Goal: Communication & Community: Answer question/provide support

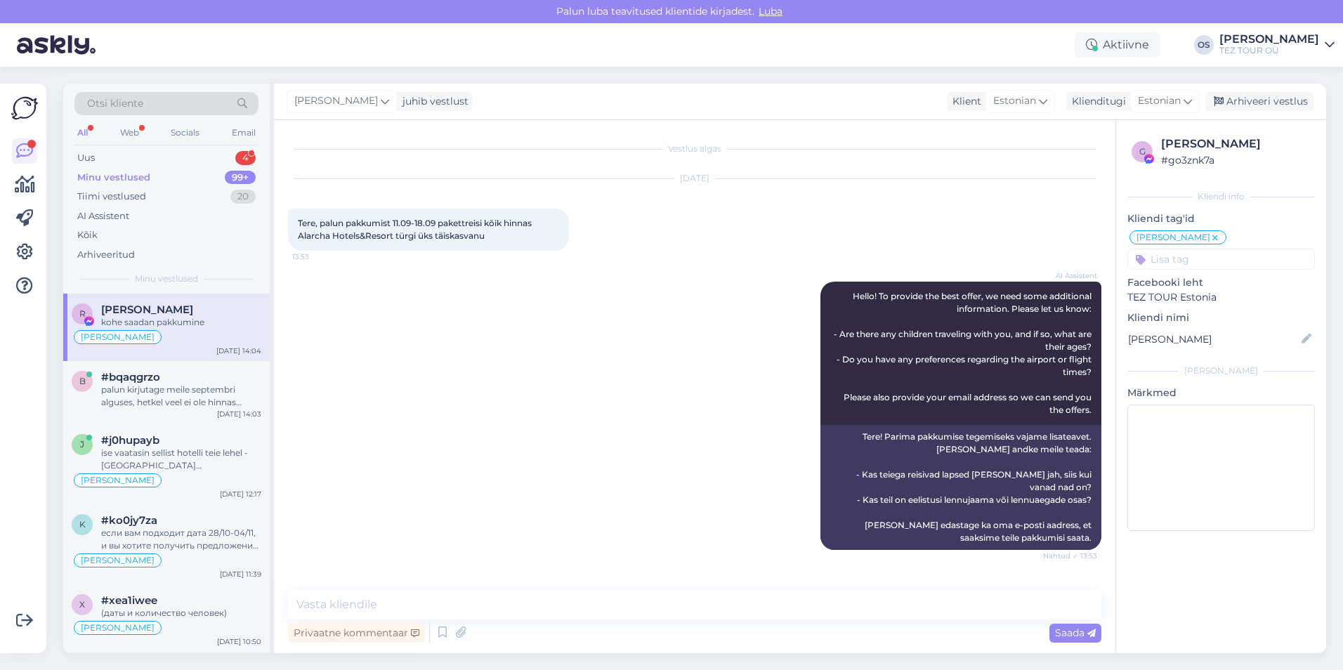
scroll to position [425, 0]
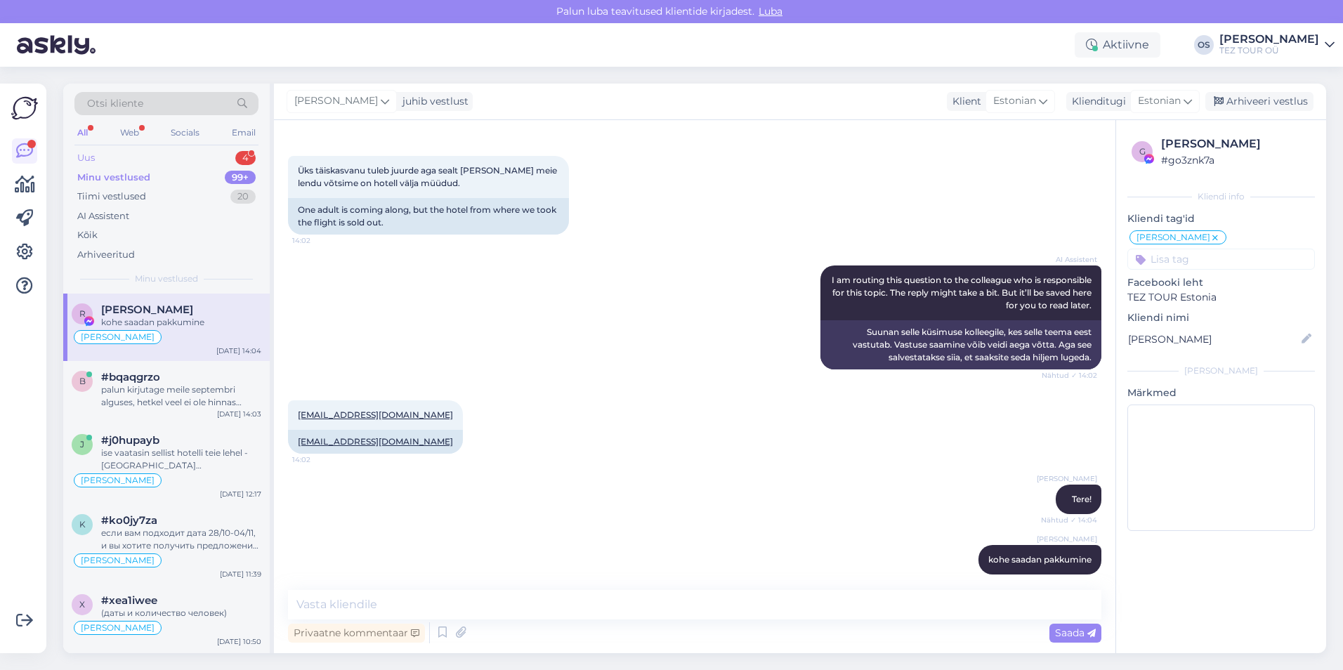
click at [131, 156] on div "Uus 4" at bounding box center [166, 158] width 184 height 20
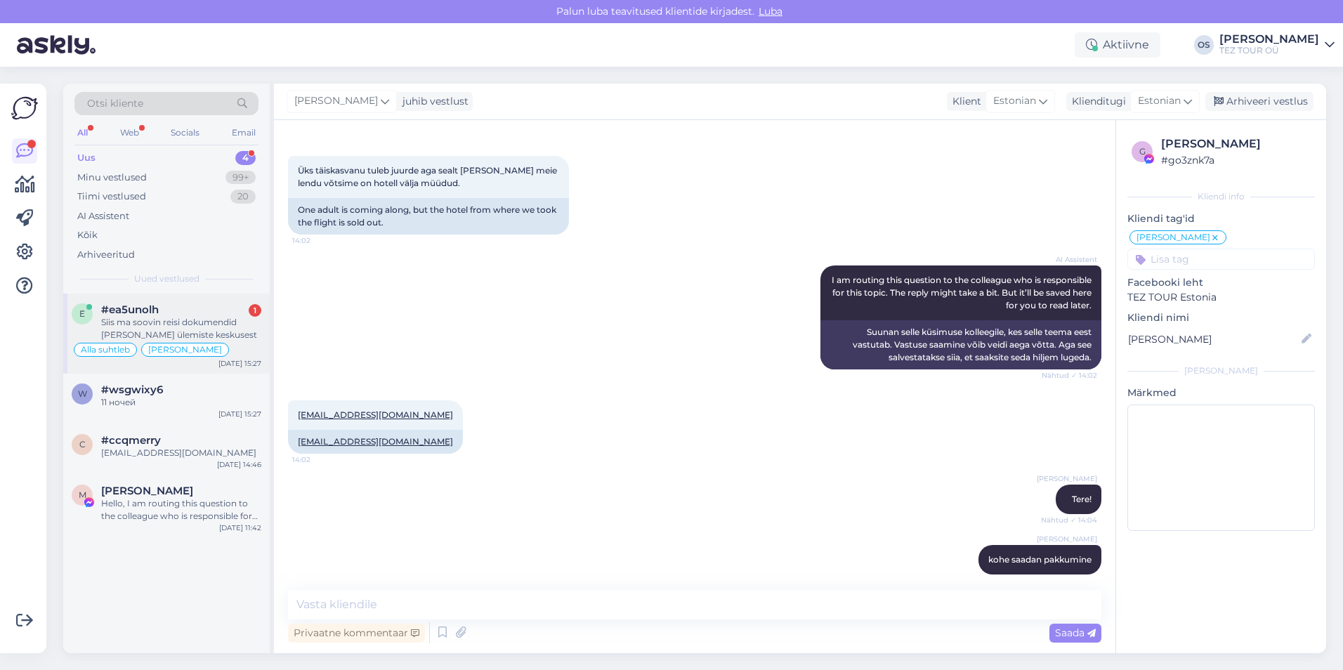
click at [160, 311] on div "#ea5unolh 1" at bounding box center [181, 309] width 160 height 13
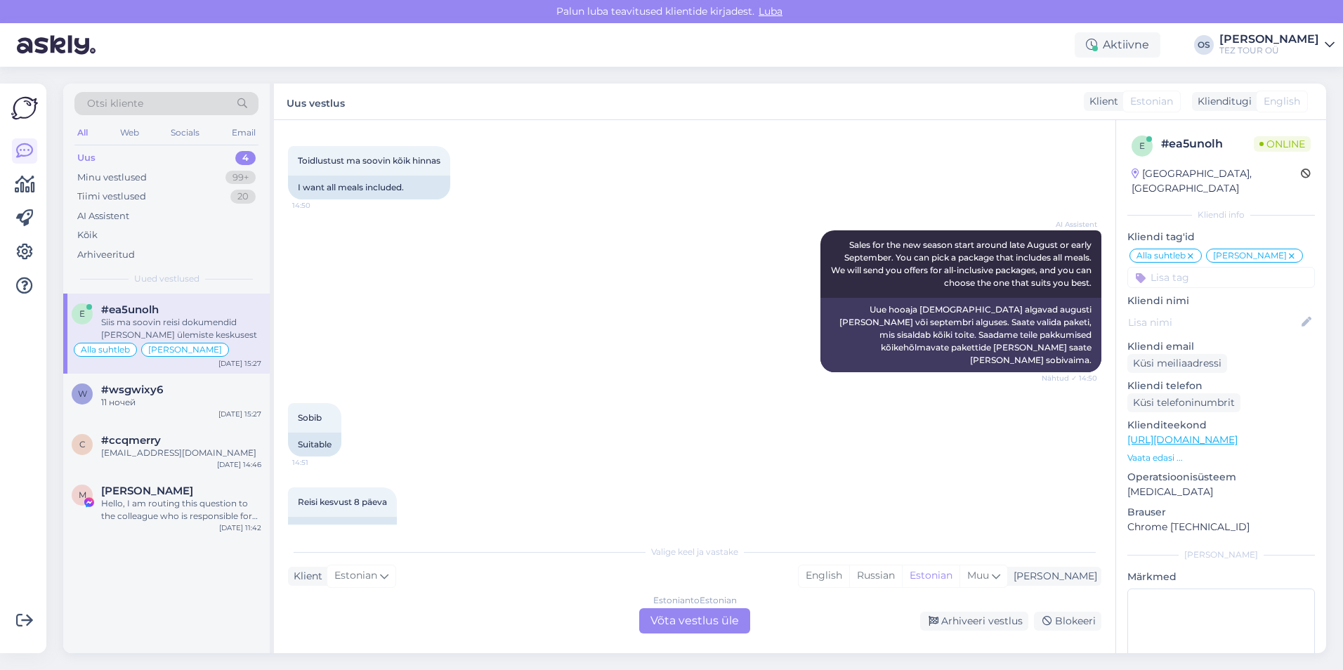
scroll to position [4822, 0]
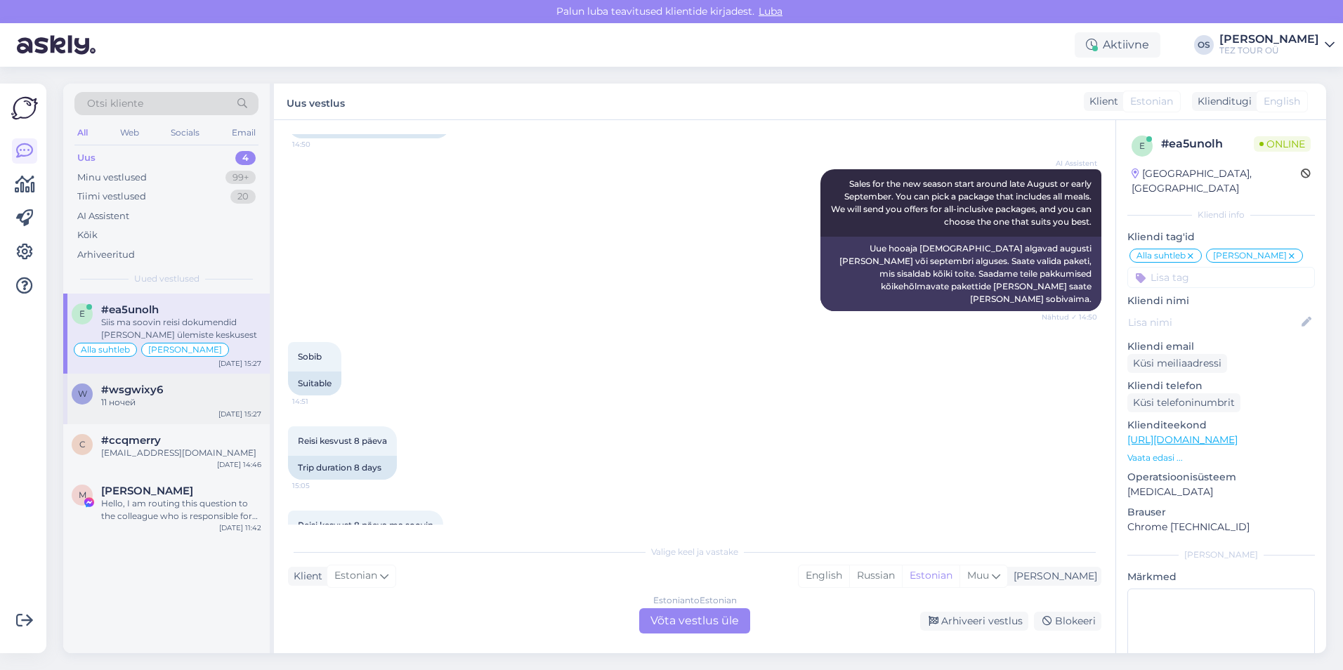
click at [174, 400] on div "11 ночей" at bounding box center [181, 402] width 160 height 13
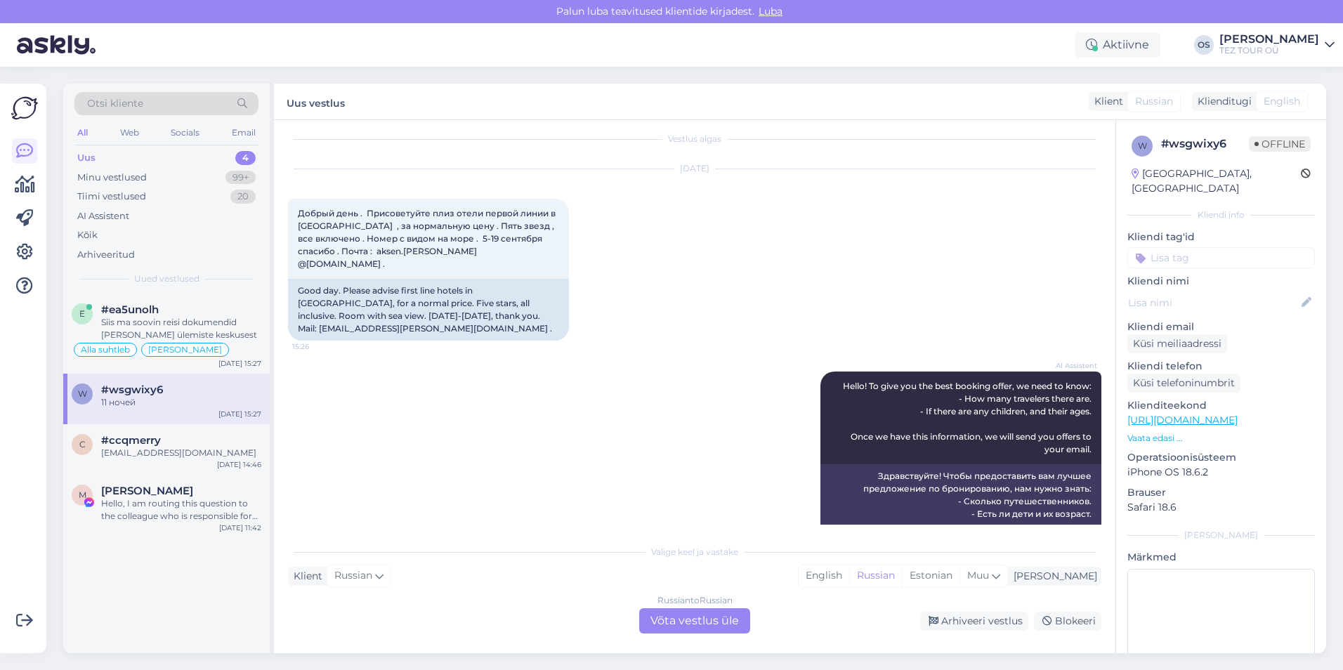
scroll to position [0, 0]
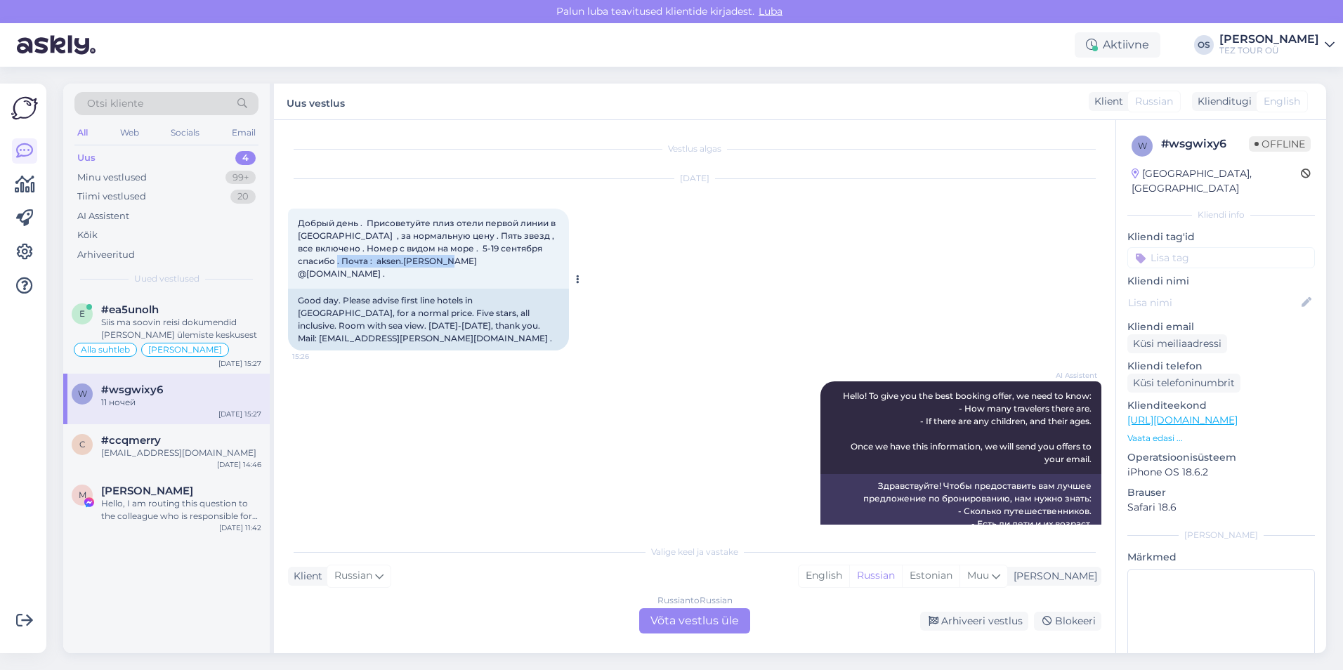
drag, startPoint x: 292, startPoint y: 259, endPoint x: 411, endPoint y: 260, distance: 119.4
click at [411, 260] on div "Добрый день . Присоветуйте плиз отели первой линии в [GEOGRAPHIC_DATA] , за нор…" at bounding box center [428, 249] width 281 height 80
drag, startPoint x: 411, startPoint y: 260, endPoint x: 402, endPoint y: 257, distance: 10.4
copy span "aksen.[PERSON_NAME] @[DOMAIN_NAME] ."
click at [1203, 247] on input at bounding box center [1220, 257] width 187 height 21
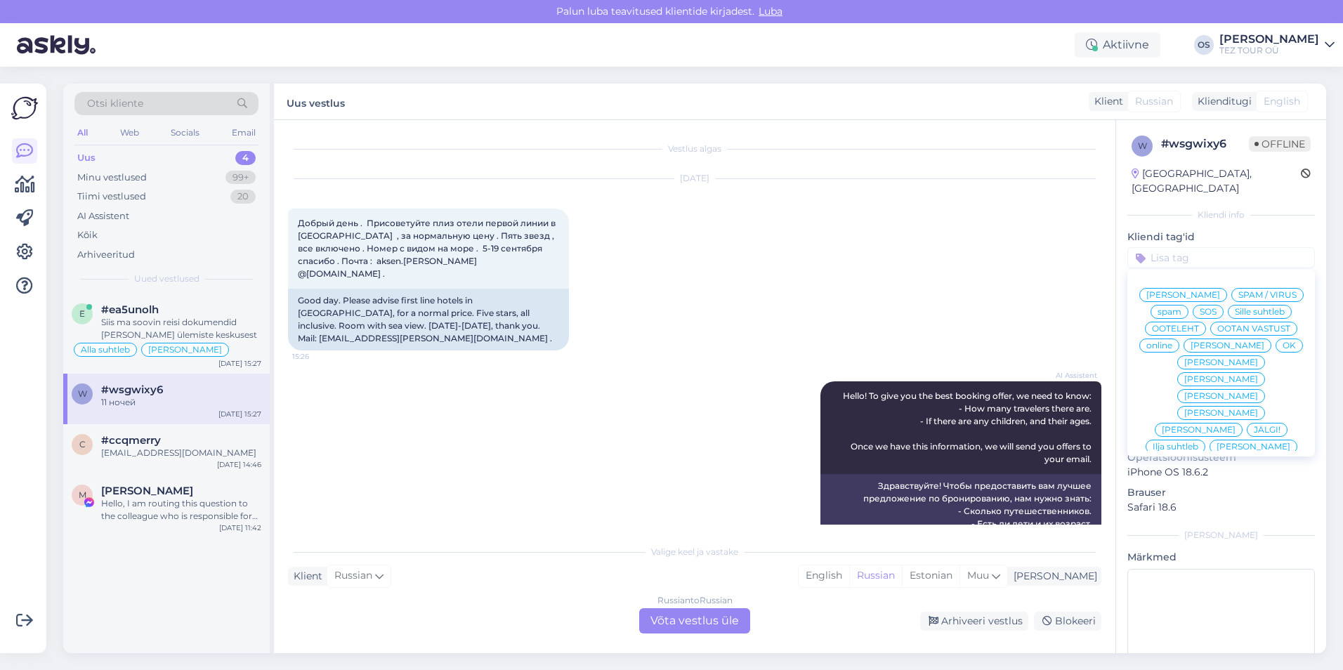
click at [1201, 349] on span "[PERSON_NAME]" at bounding box center [1227, 345] width 74 height 8
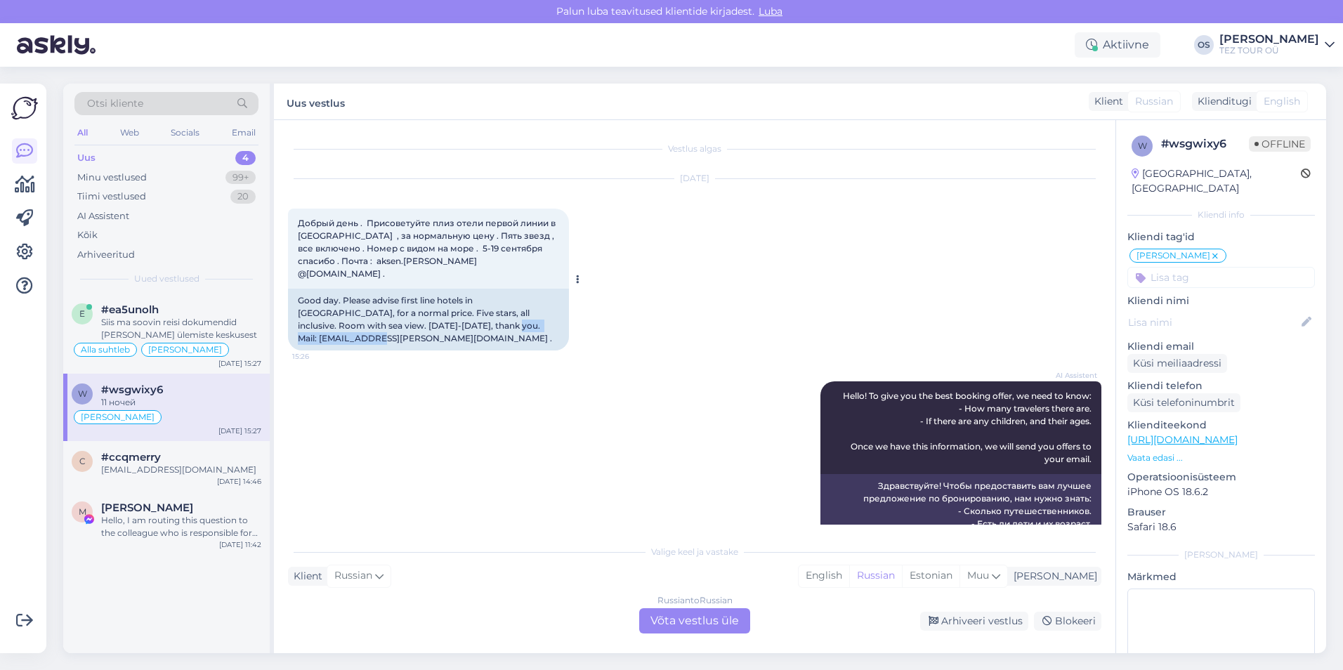
drag, startPoint x: 388, startPoint y: 313, endPoint x: 489, endPoint y: 312, distance: 101.8
click at [489, 312] on div "Good day. Please advise first line hotels in [GEOGRAPHIC_DATA], for a normal pr…" at bounding box center [428, 320] width 281 height 62
drag, startPoint x: 489, startPoint y: 312, endPoint x: 481, endPoint y: 310, distance: 8.7
copy div "aksen.[PERSON_NAME] @[DOMAIN_NAME]"
click at [672, 615] on div "Russian to Russian Võta vestlus üle" at bounding box center [694, 620] width 111 height 25
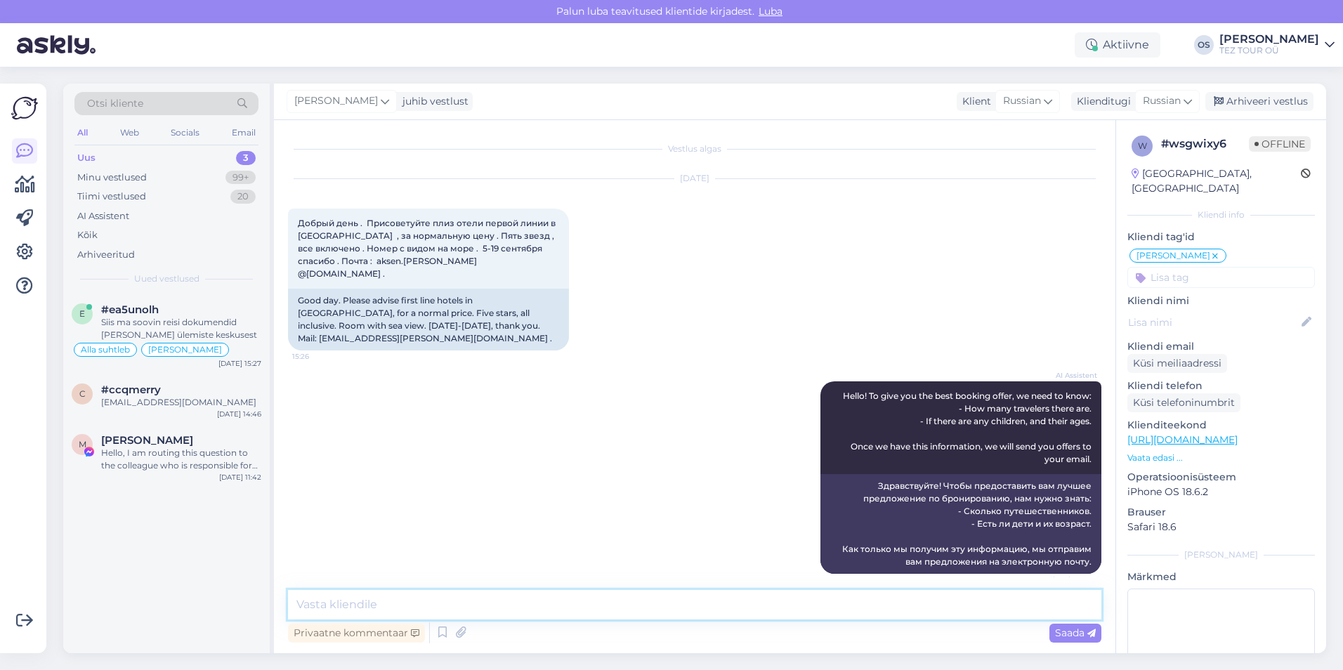
click at [367, 614] on textarea at bounding box center [694, 604] width 813 height 29
type textarea "добрый день! высылаю вам предложение"
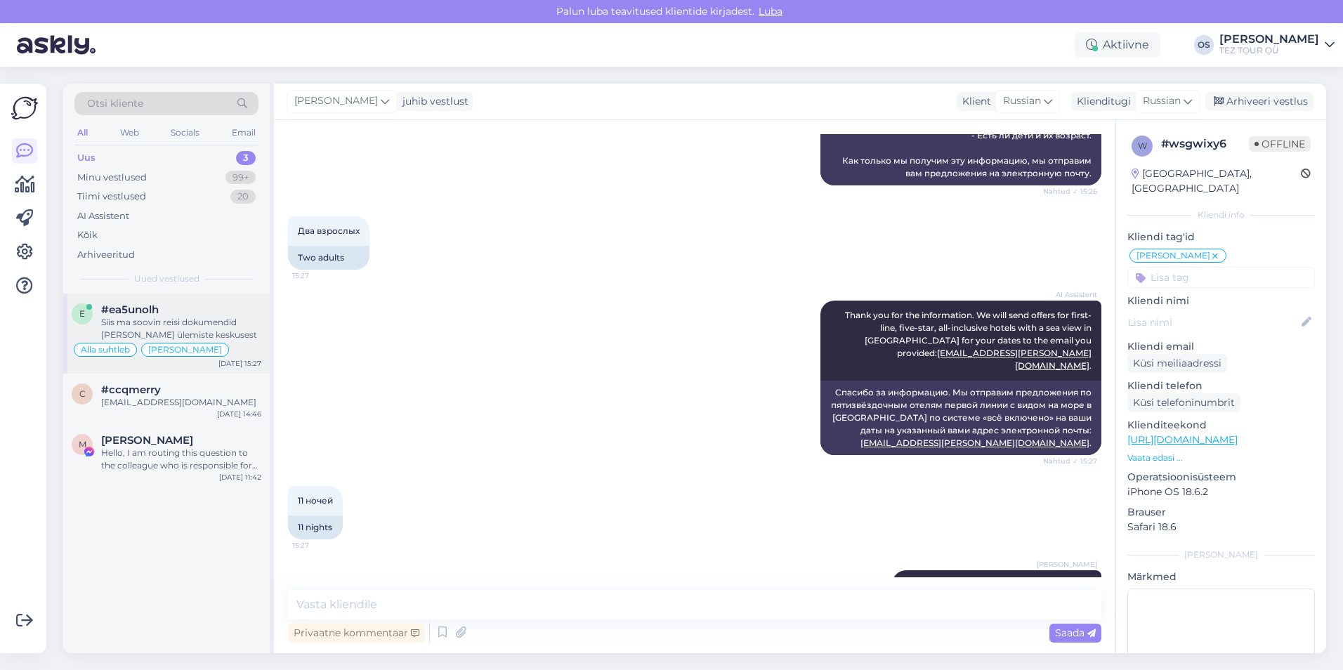
click at [197, 322] on div "Siis ma soovin reisi dokumendid [PERSON_NAME] ülemiste keskusest" at bounding box center [181, 328] width 160 height 25
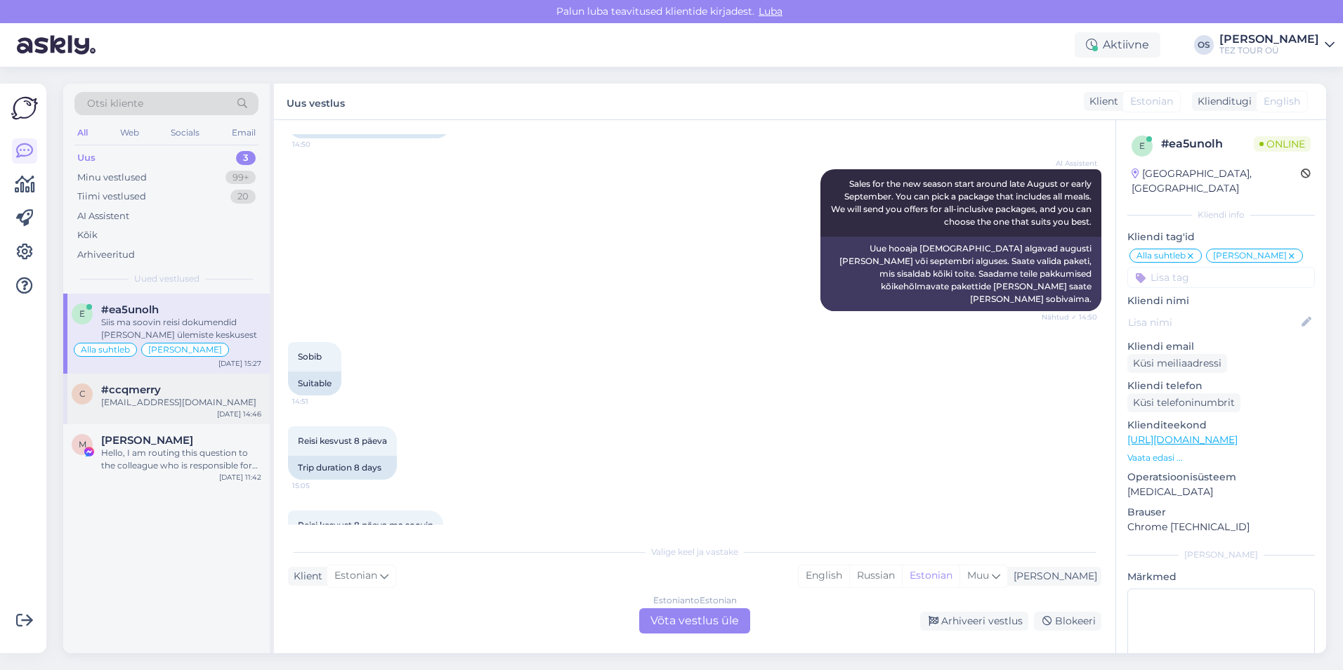
click at [195, 389] on div "#ccqmerry" at bounding box center [181, 389] width 160 height 13
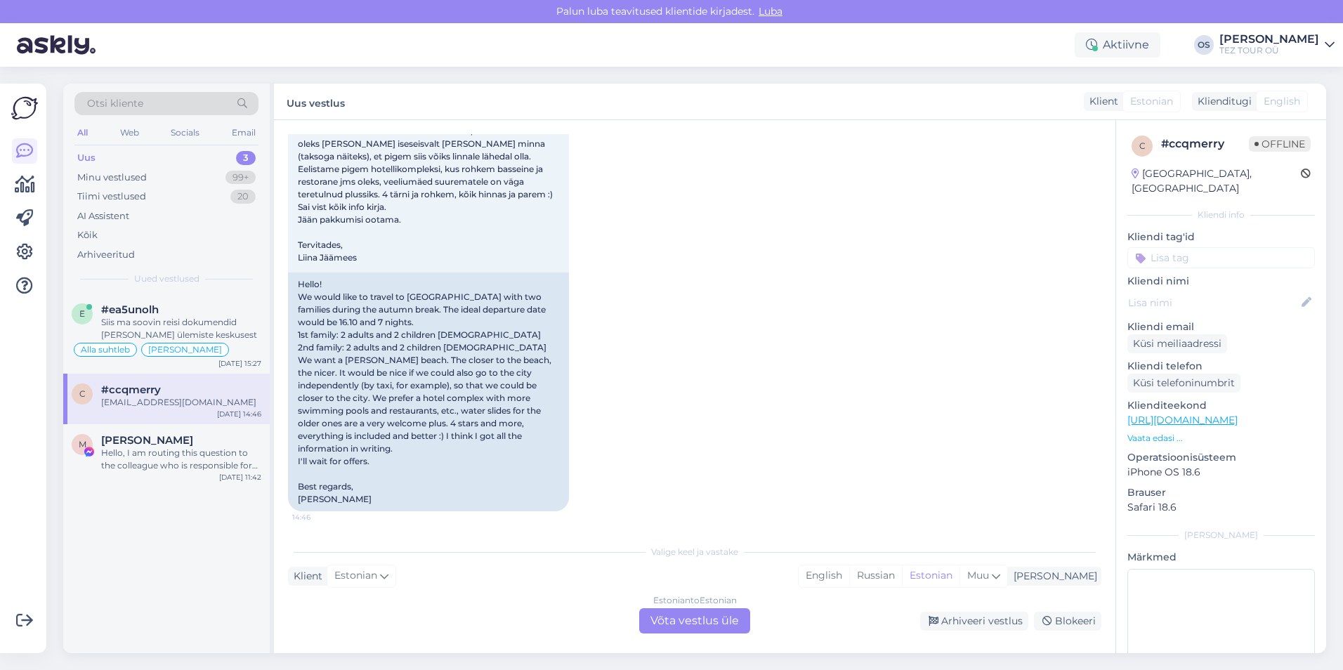
scroll to position [152, 0]
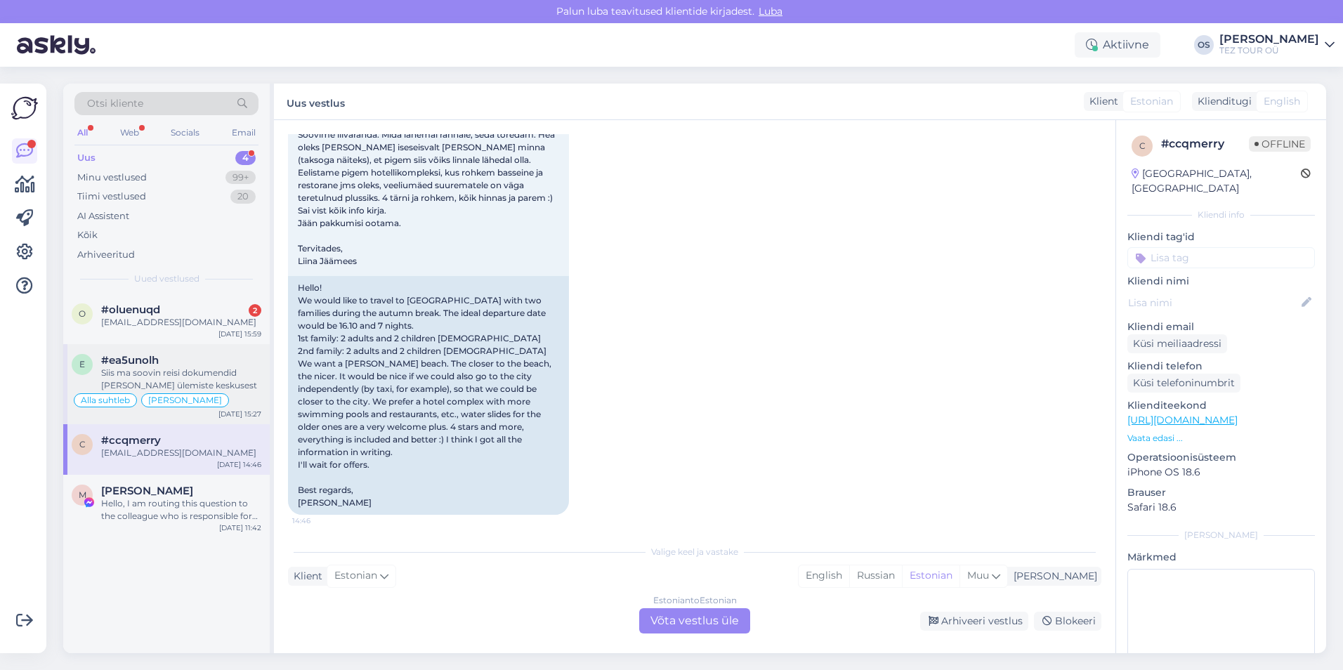
click at [200, 381] on div "Siis ma soovin reisi dokumendid [PERSON_NAME] ülemiste keskusest" at bounding box center [181, 379] width 160 height 25
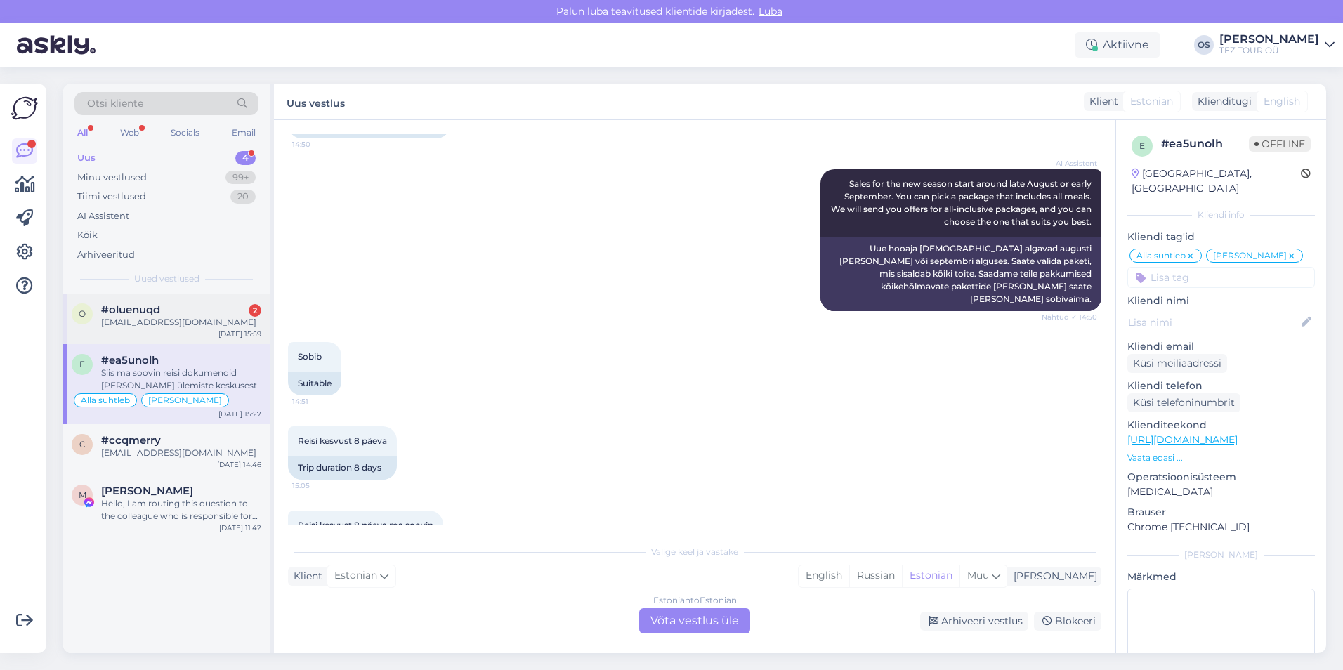
click at [194, 312] on div "#oluenuqd 2" at bounding box center [181, 309] width 160 height 13
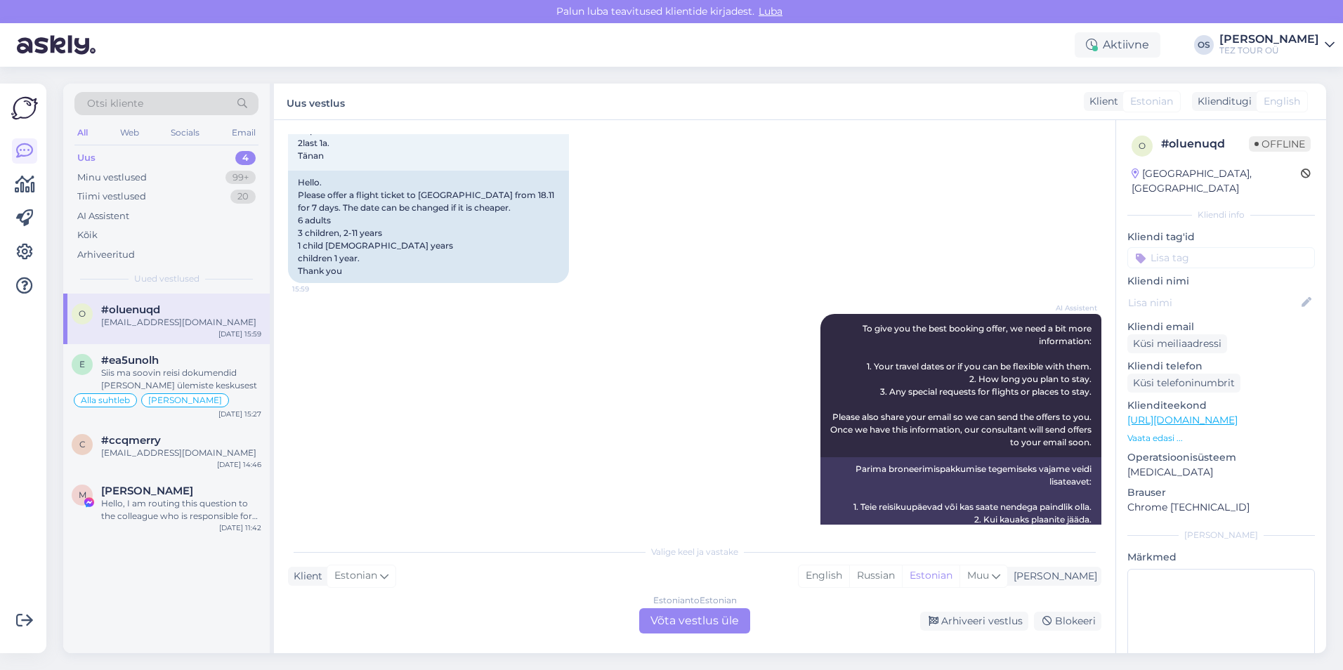
scroll to position [338, 0]
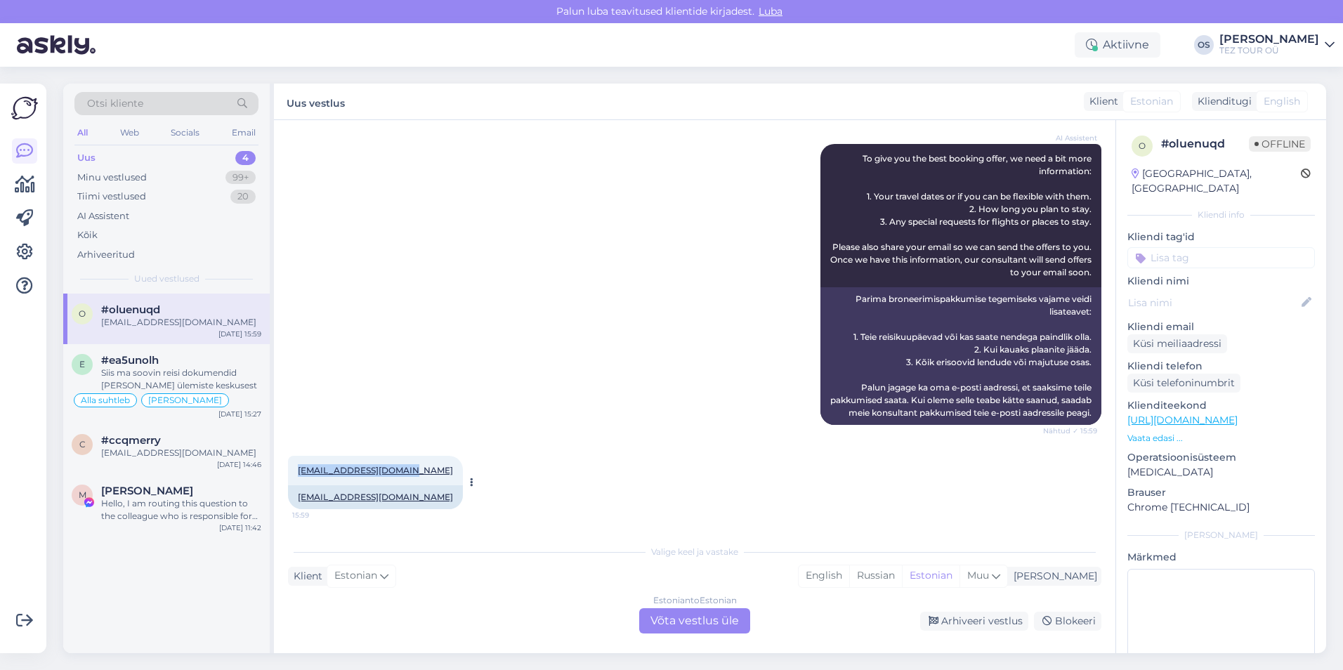
drag, startPoint x: 295, startPoint y: 470, endPoint x: 397, endPoint y: 471, distance: 102.5
click at [397, 471] on div "[EMAIL_ADDRESS][DOMAIN_NAME] 15:59" at bounding box center [375, 470] width 175 height 29
drag, startPoint x: 397, startPoint y: 471, endPoint x: 379, endPoint y: 472, distance: 18.3
copy link "[EMAIL_ADDRESS][DOMAIN_NAME]"
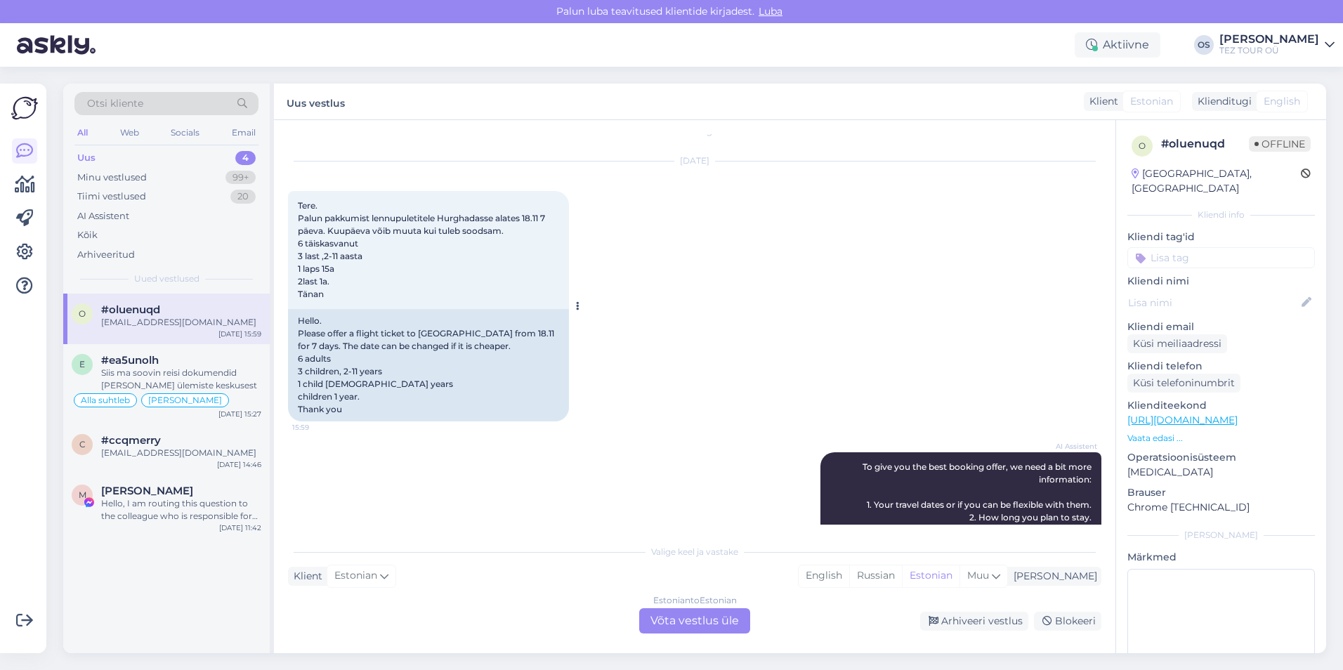
scroll to position [0, 0]
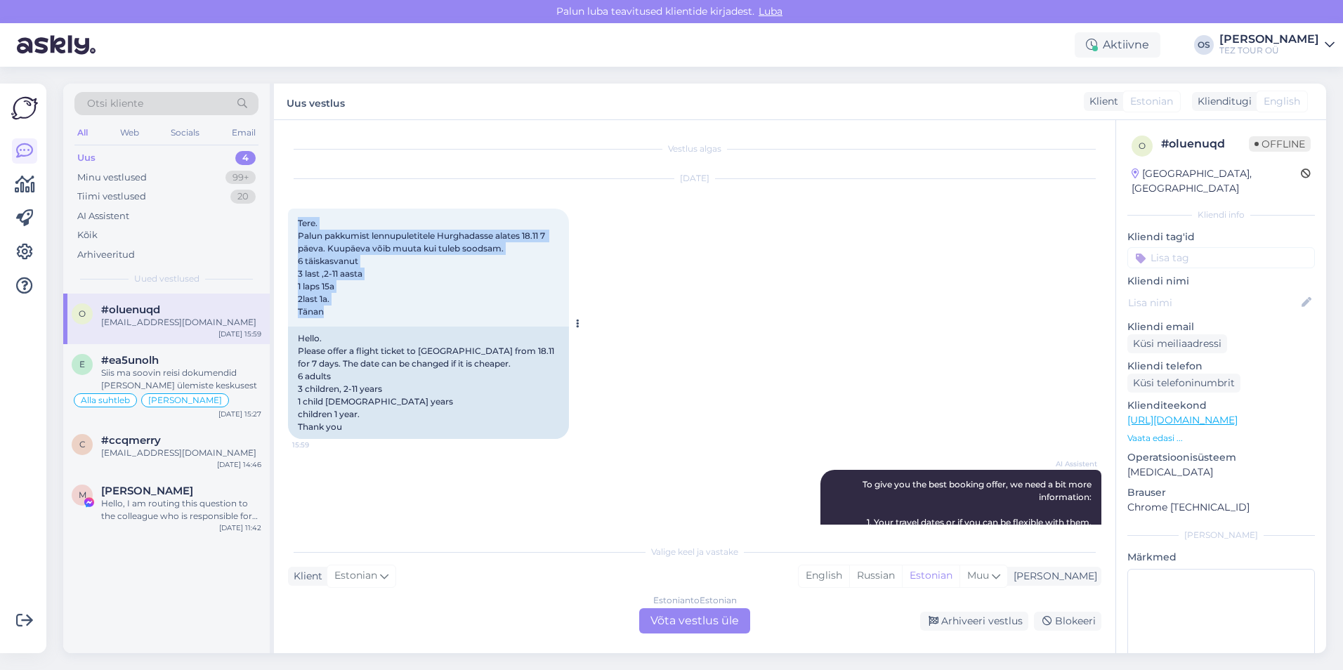
drag, startPoint x: 301, startPoint y: 223, endPoint x: 339, endPoint y: 324, distance: 108.0
click at [339, 324] on div "Tere. Palun pakkumist lennupuletitele Hurghadasse alates 18.11 7 päeva. Kuupäev…" at bounding box center [428, 268] width 281 height 118
copy span "Tere. Palun pakkumist lennupuletitele Hurghadasse alates 18.11 7 päeva. Kuupäev…"
click at [141, 310] on span "#oluenuqd" at bounding box center [130, 309] width 59 height 13
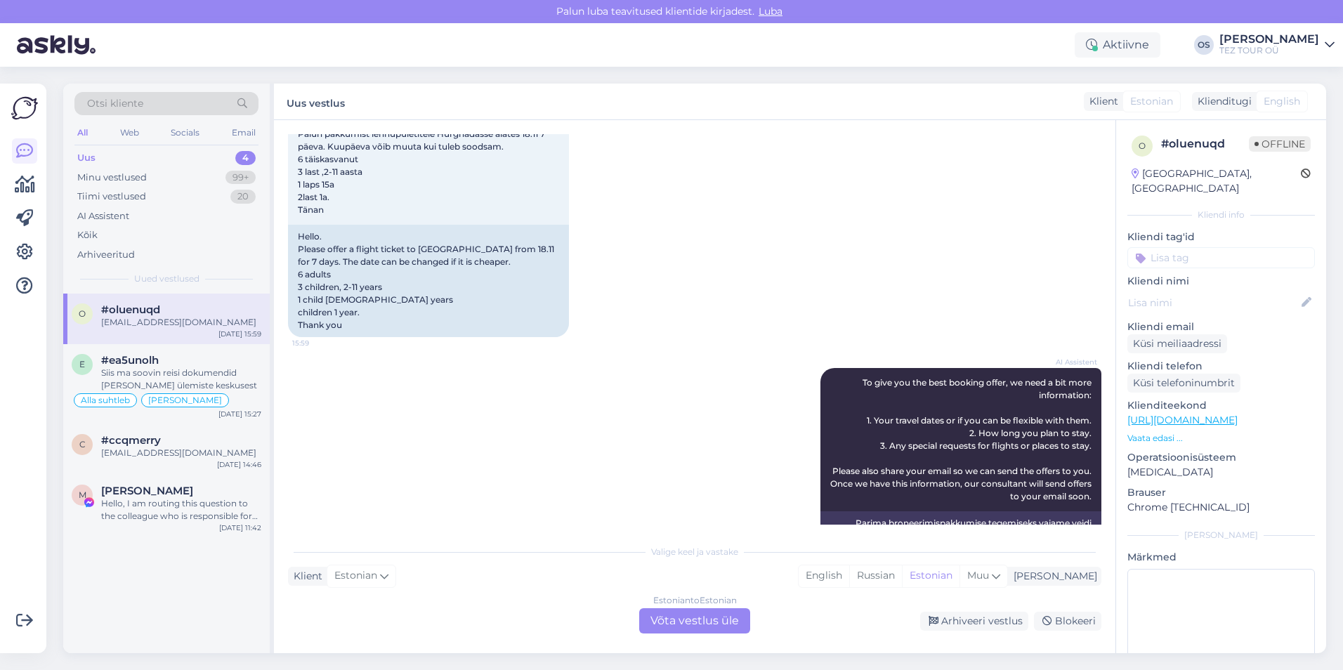
scroll to position [211, 0]
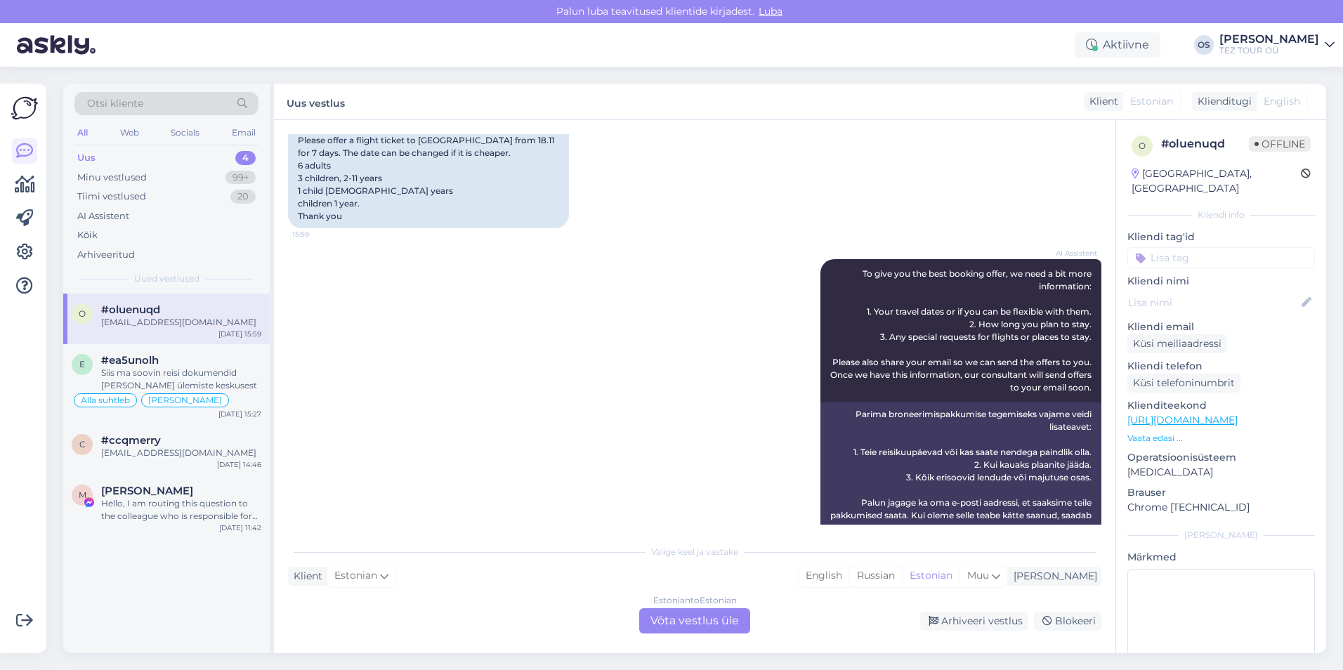
click at [1187, 247] on input at bounding box center [1220, 257] width 187 height 21
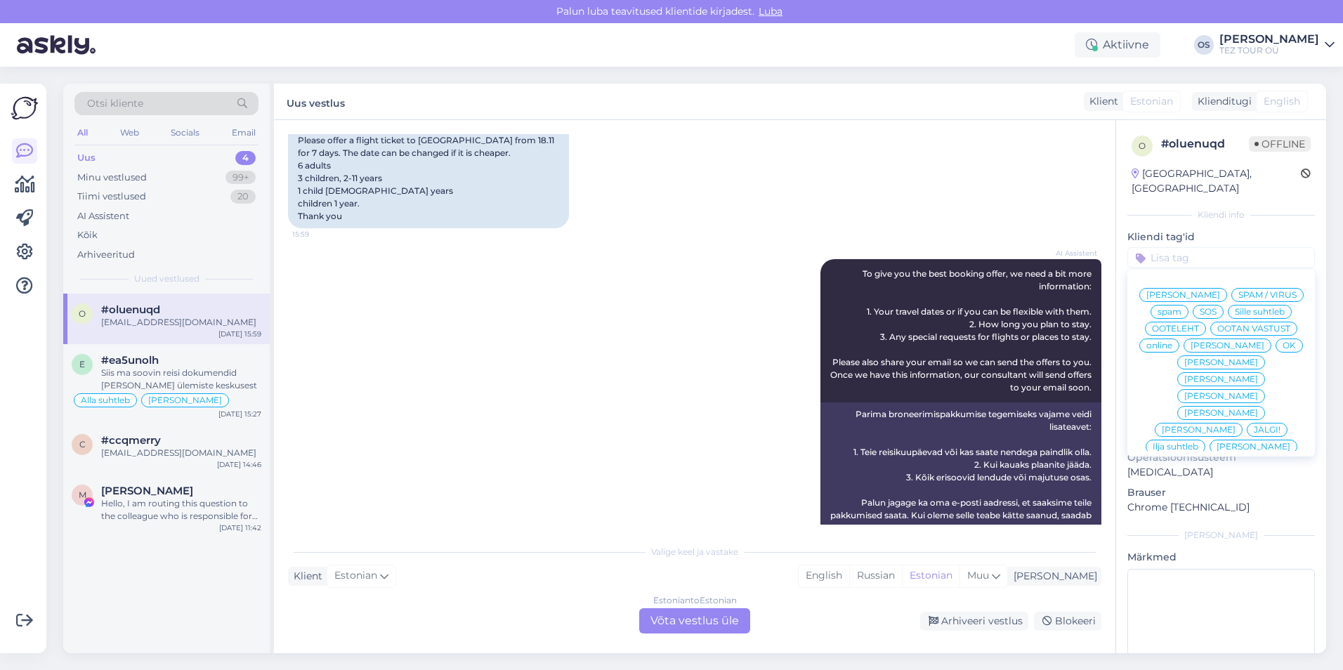
click at [1201, 348] on span "[PERSON_NAME]" at bounding box center [1227, 345] width 74 height 8
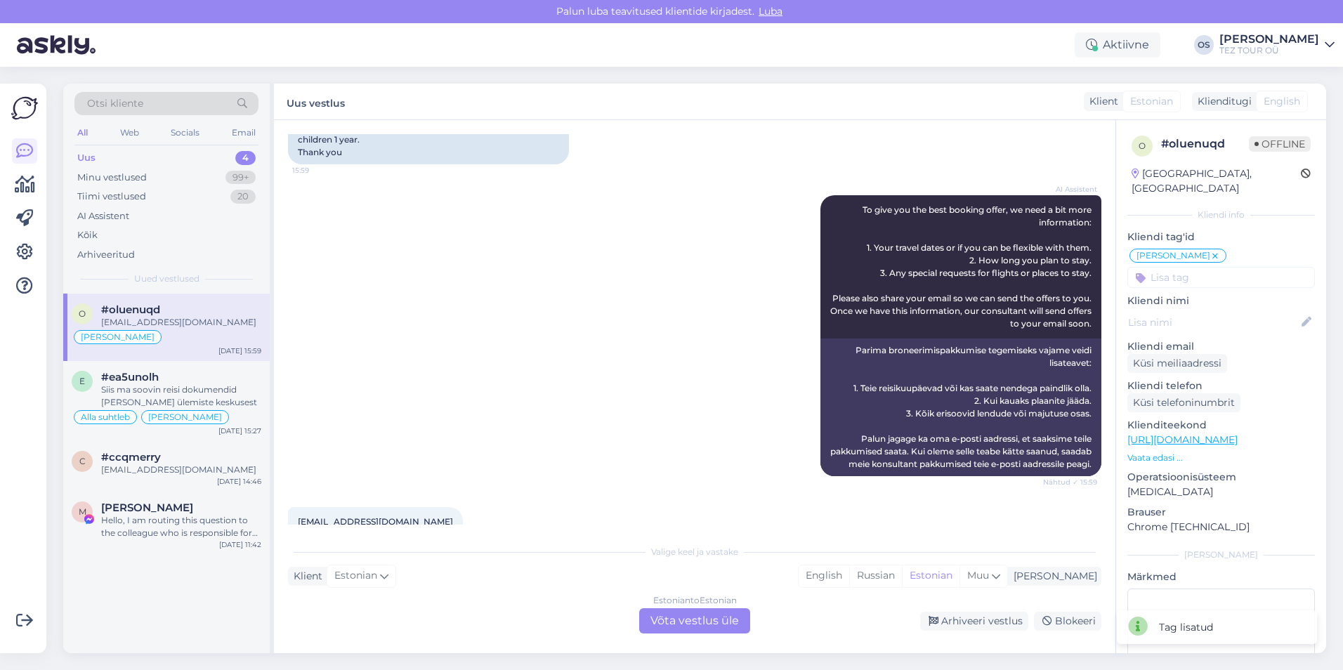
scroll to position [338, 0]
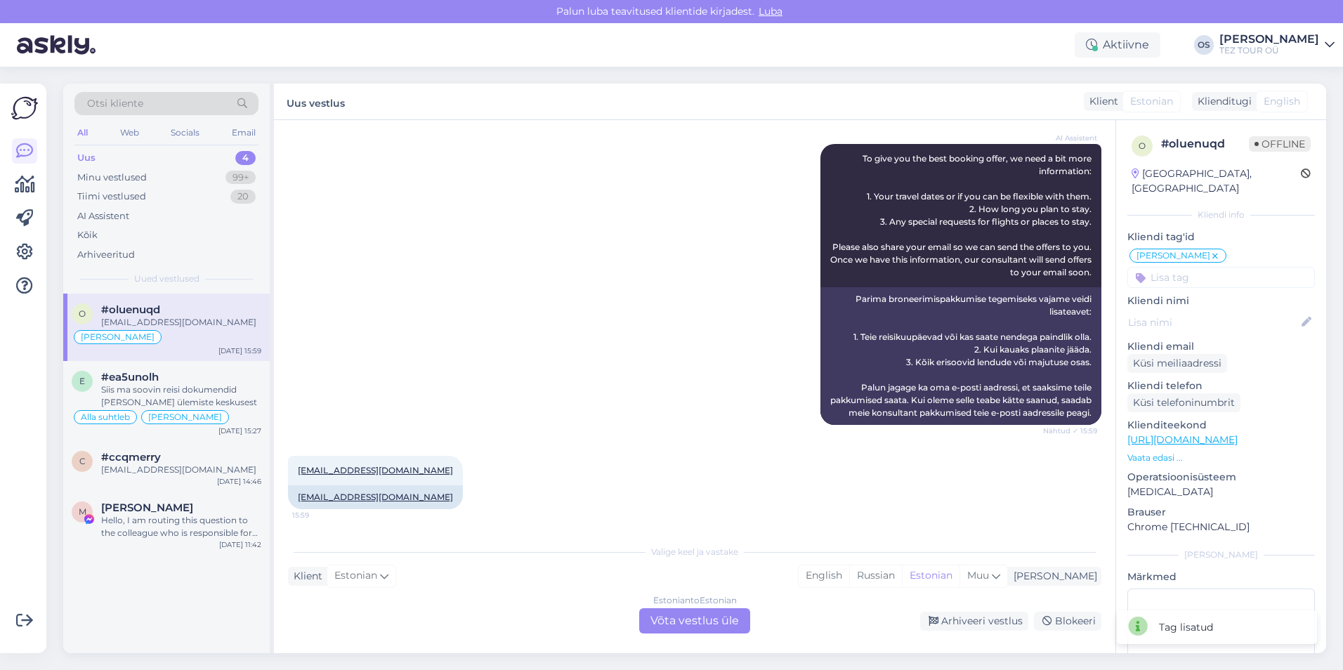
click at [657, 610] on div "Estonian to Estonian Võta vestlus üle" at bounding box center [694, 620] width 111 height 25
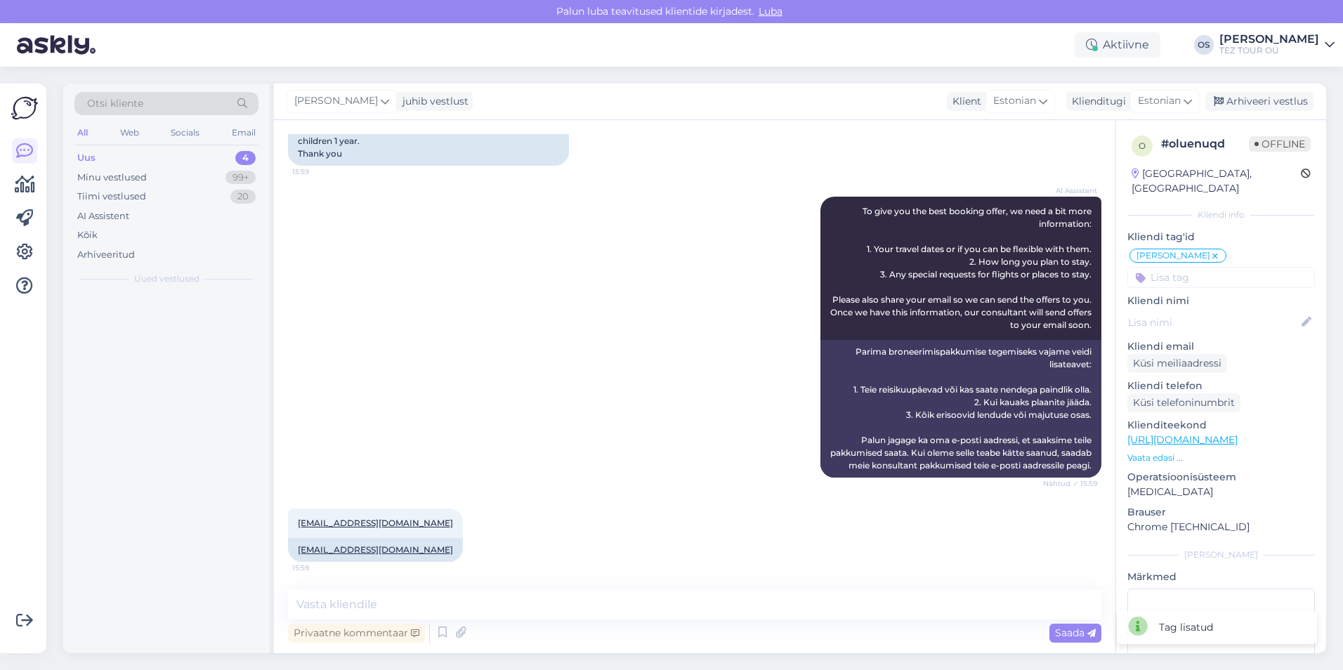
scroll to position [286, 0]
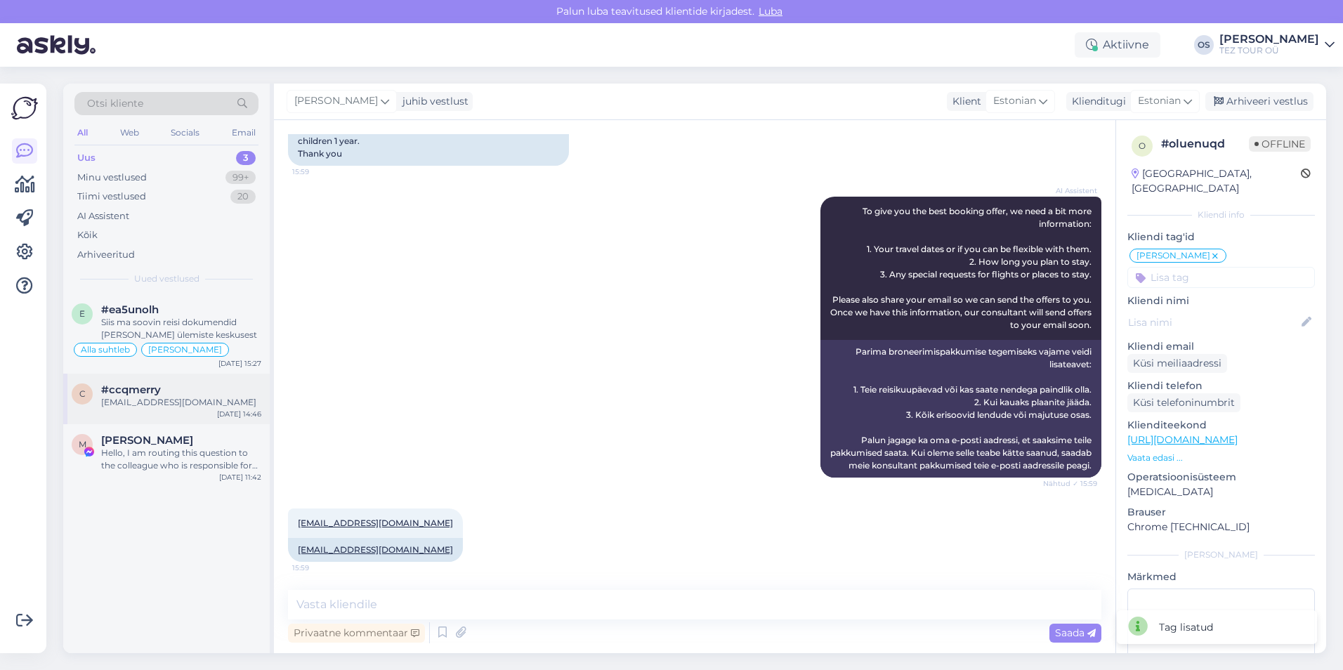
click at [147, 388] on span "#ccqmerry" at bounding box center [131, 389] width 60 height 13
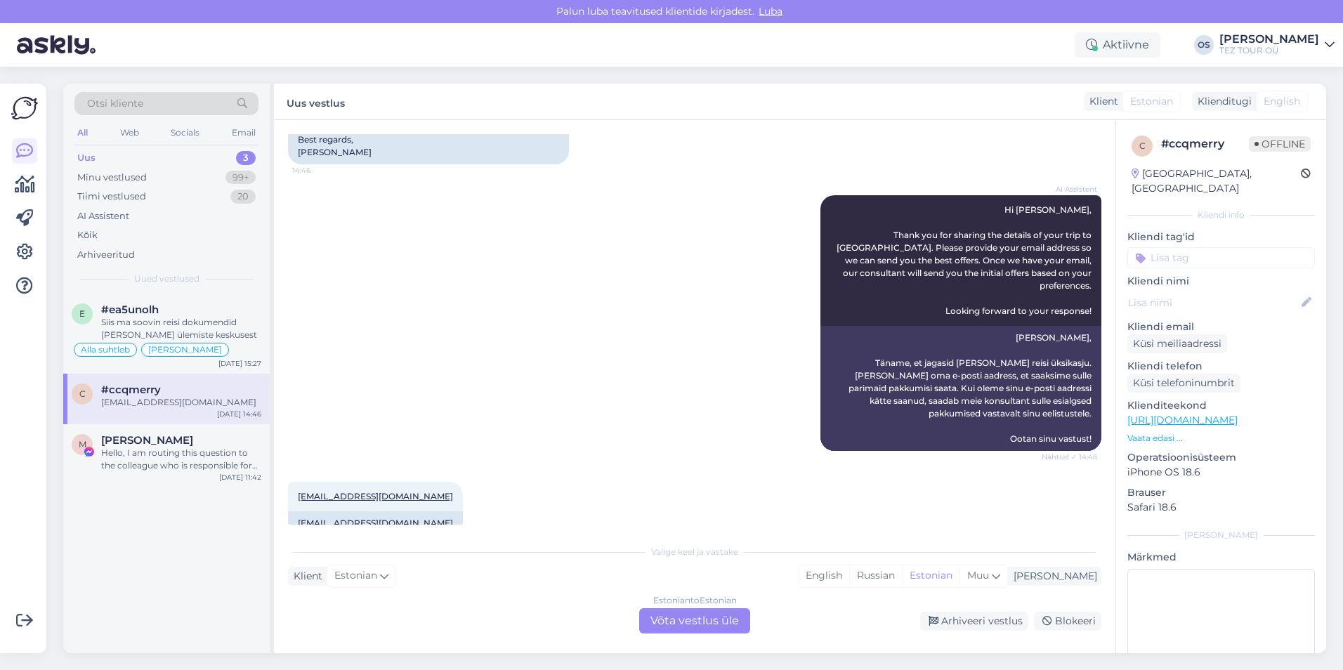
scroll to position [503, 0]
drag, startPoint x: 291, startPoint y: 470, endPoint x: 405, endPoint y: 468, distance: 113.8
click at [405, 481] on div "[EMAIL_ADDRESS][DOMAIN_NAME] 14:46" at bounding box center [375, 495] width 175 height 29
drag, startPoint x: 405, startPoint y: 468, endPoint x: 391, endPoint y: 469, distance: 14.1
copy link "[EMAIL_ADDRESS][DOMAIN_NAME]"
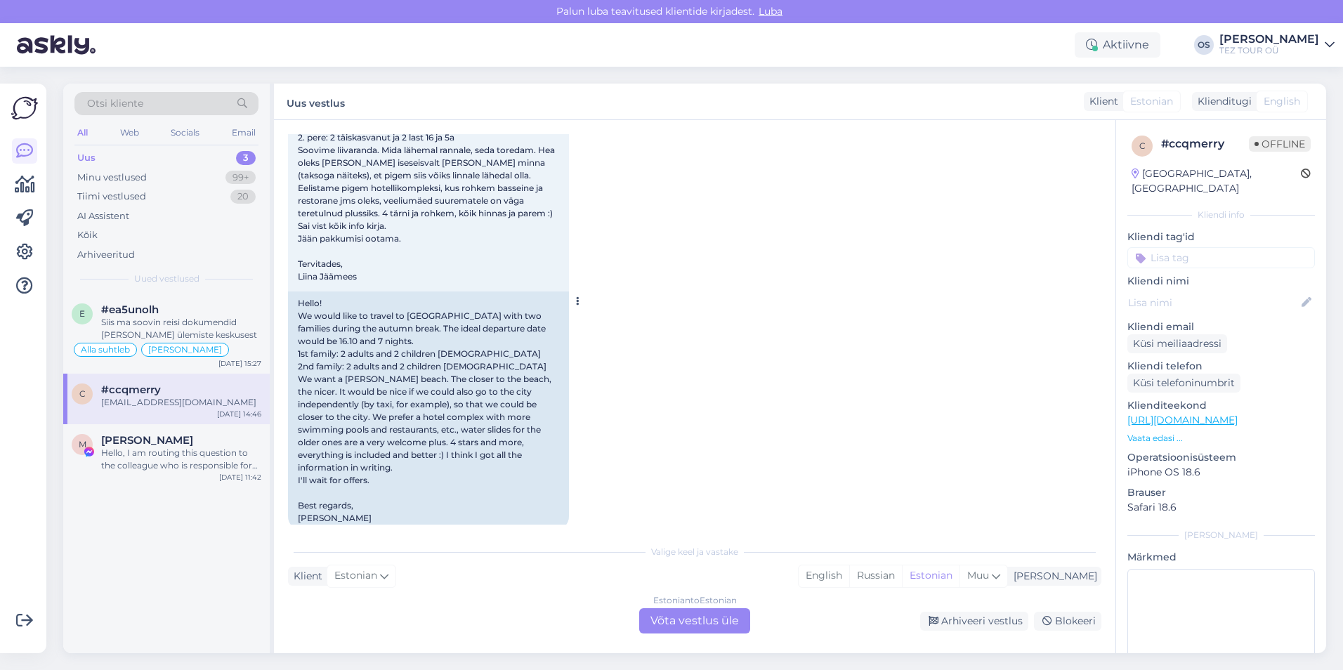
scroll to position [11, 0]
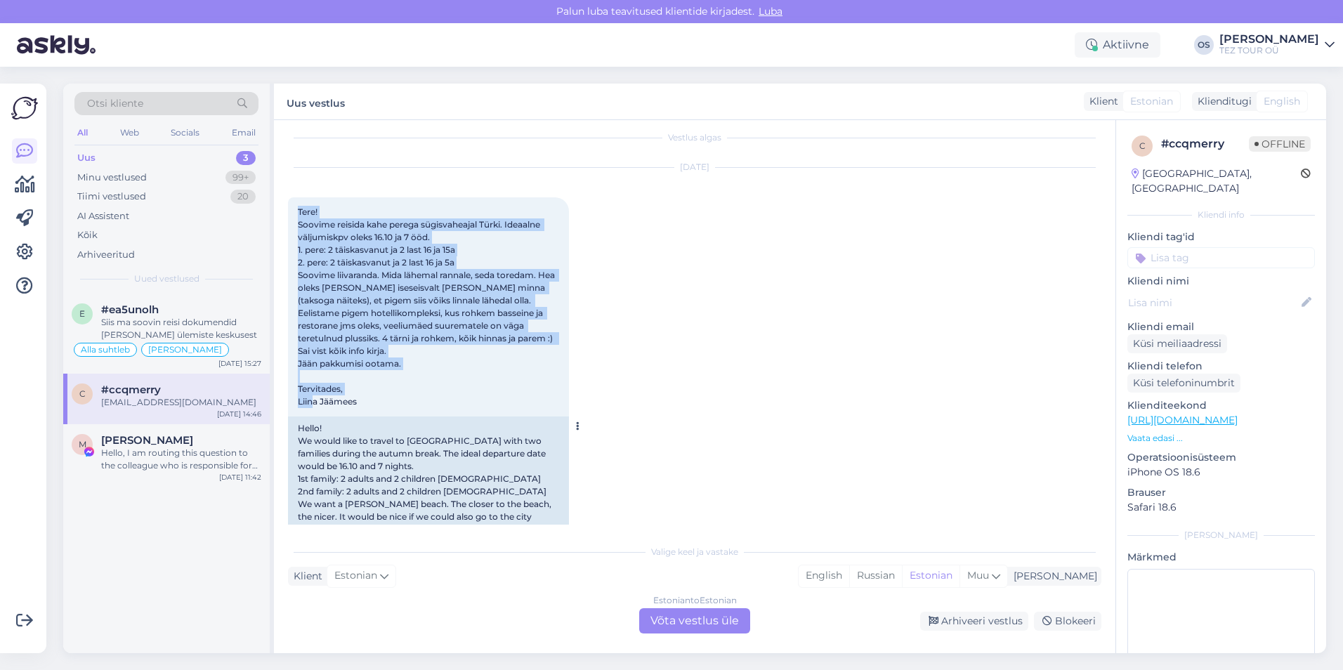
drag, startPoint x: 299, startPoint y: 204, endPoint x: 386, endPoint y: 398, distance: 213.1
click at [386, 398] on div "Tere! Soovime reisida kahe perega sügisvaheajal Türki. Ideaalne väljumiskpv ole…" at bounding box center [428, 306] width 281 height 219
copy span "Tere! Soovime reisida kahe perega sügisvaheajal Türki. Ideaalne väljumiskpv ole…"
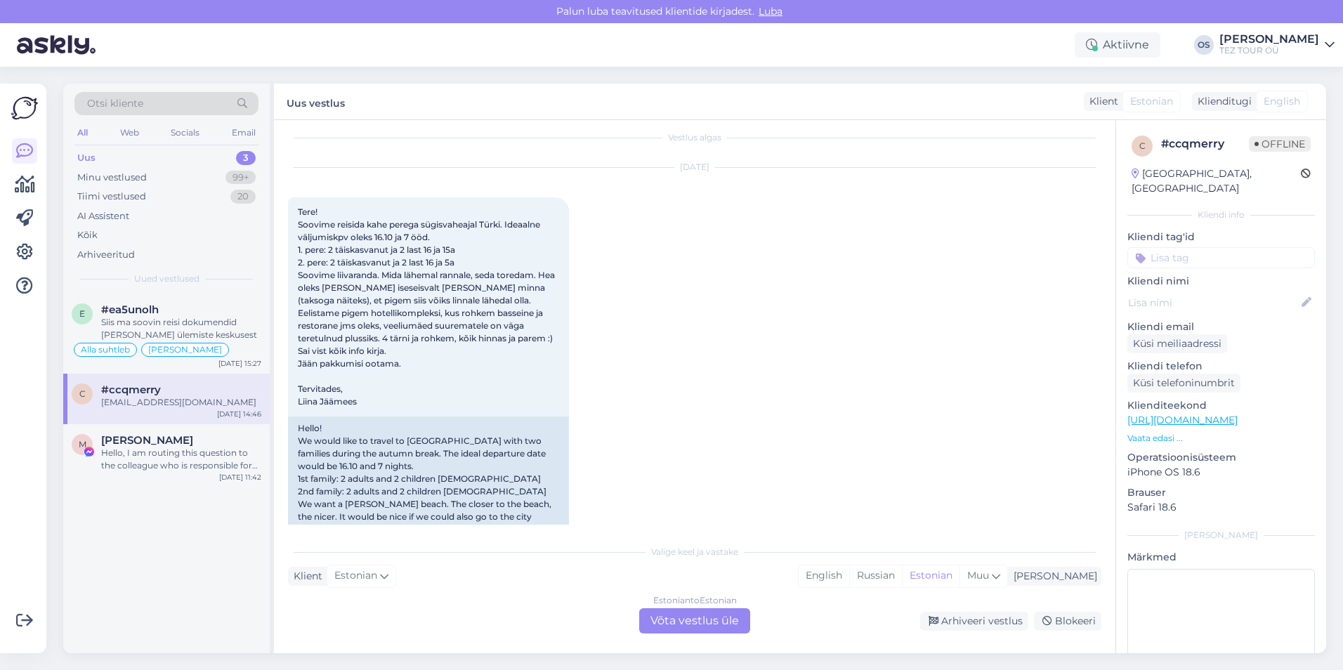
click at [1201, 247] on input at bounding box center [1220, 257] width 187 height 21
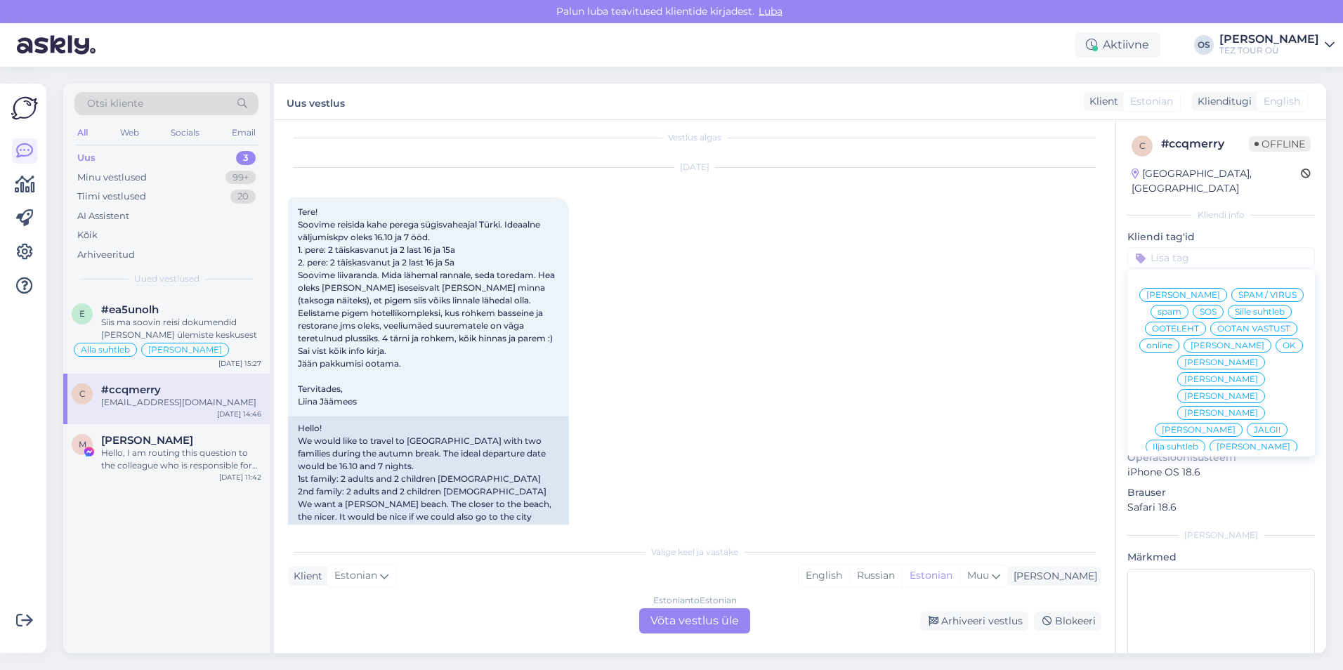
click at [1199, 347] on span "[PERSON_NAME]" at bounding box center [1227, 345] width 74 height 8
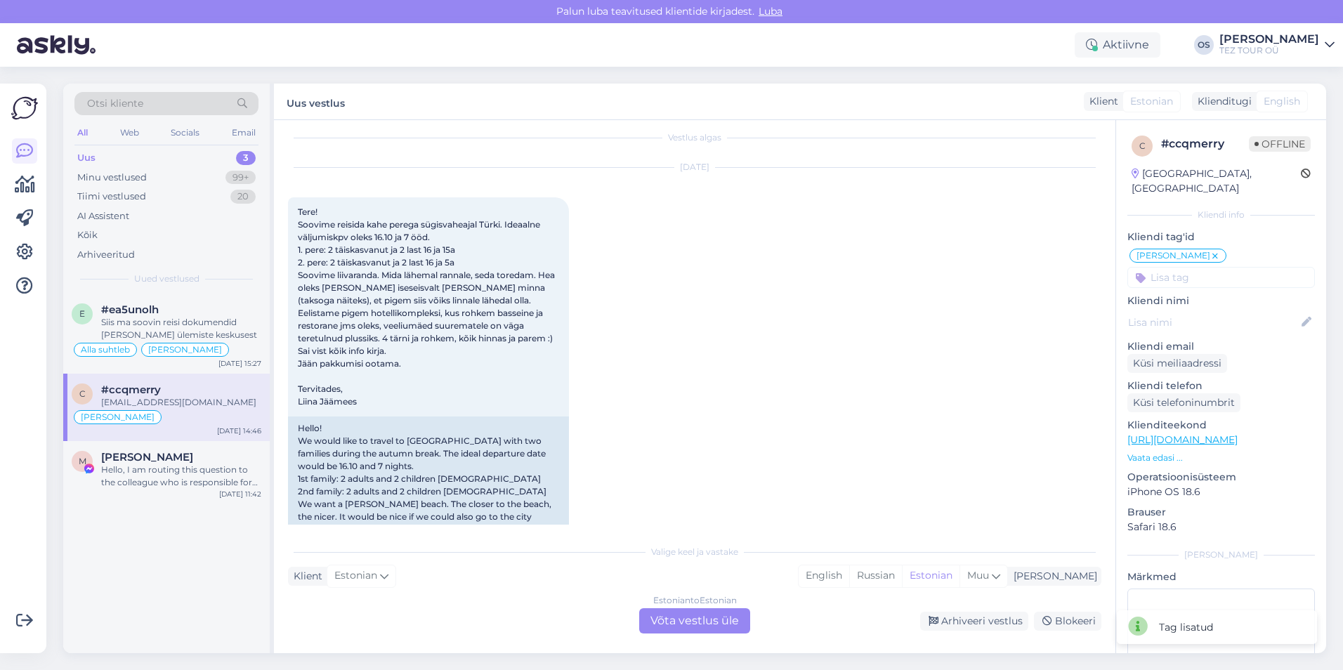
click at [678, 620] on div "Estonian to Estonian Võta vestlus üle" at bounding box center [694, 620] width 111 height 25
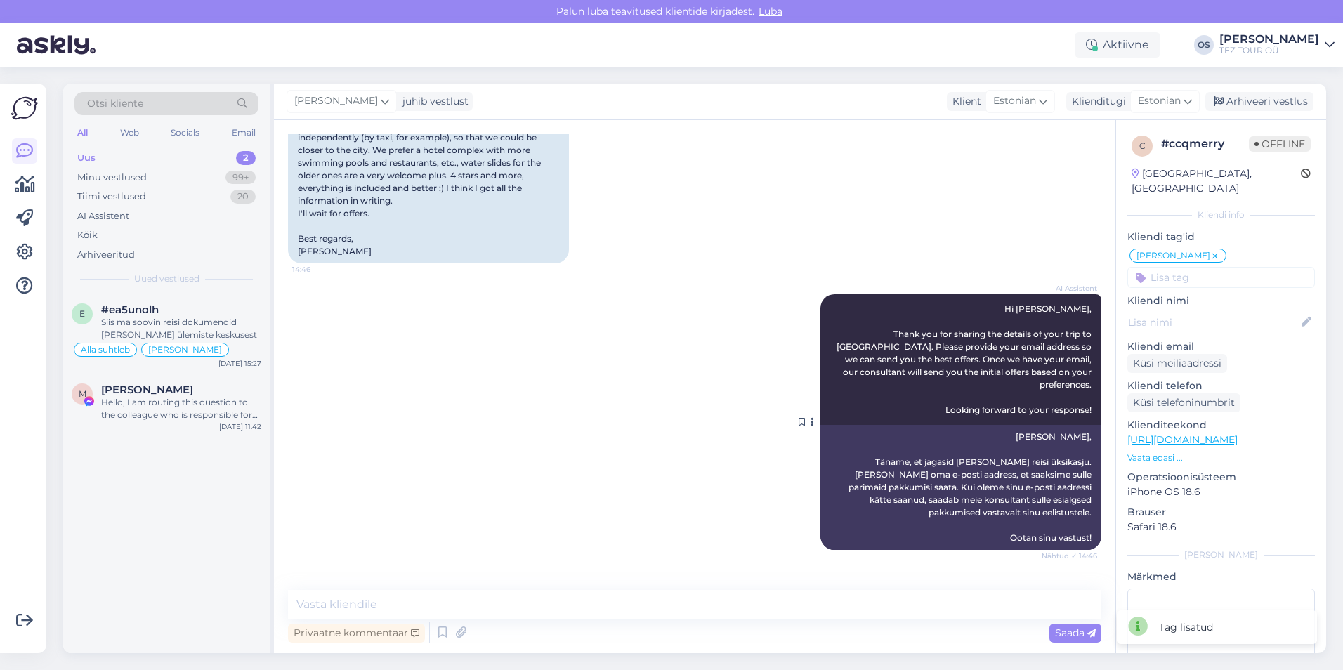
scroll to position [450, 0]
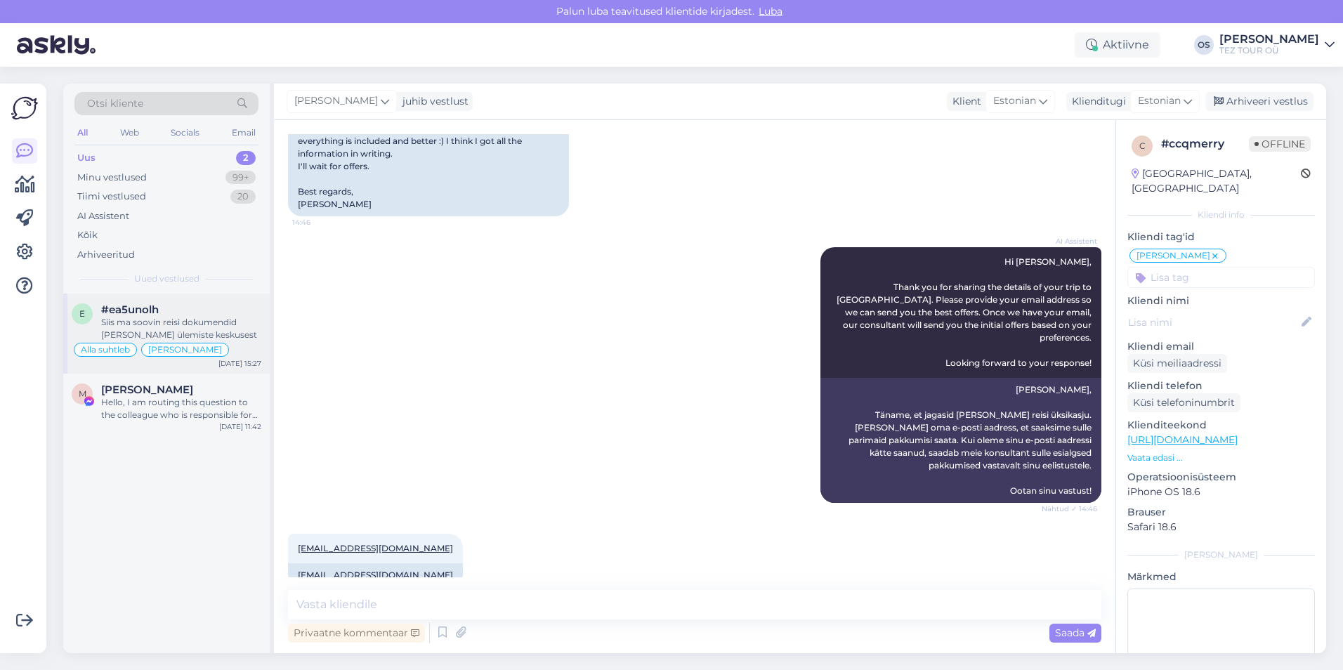
click at [142, 317] on div "Siis ma soovin reisi dokumendid [PERSON_NAME] ülemiste keskusest" at bounding box center [181, 328] width 160 height 25
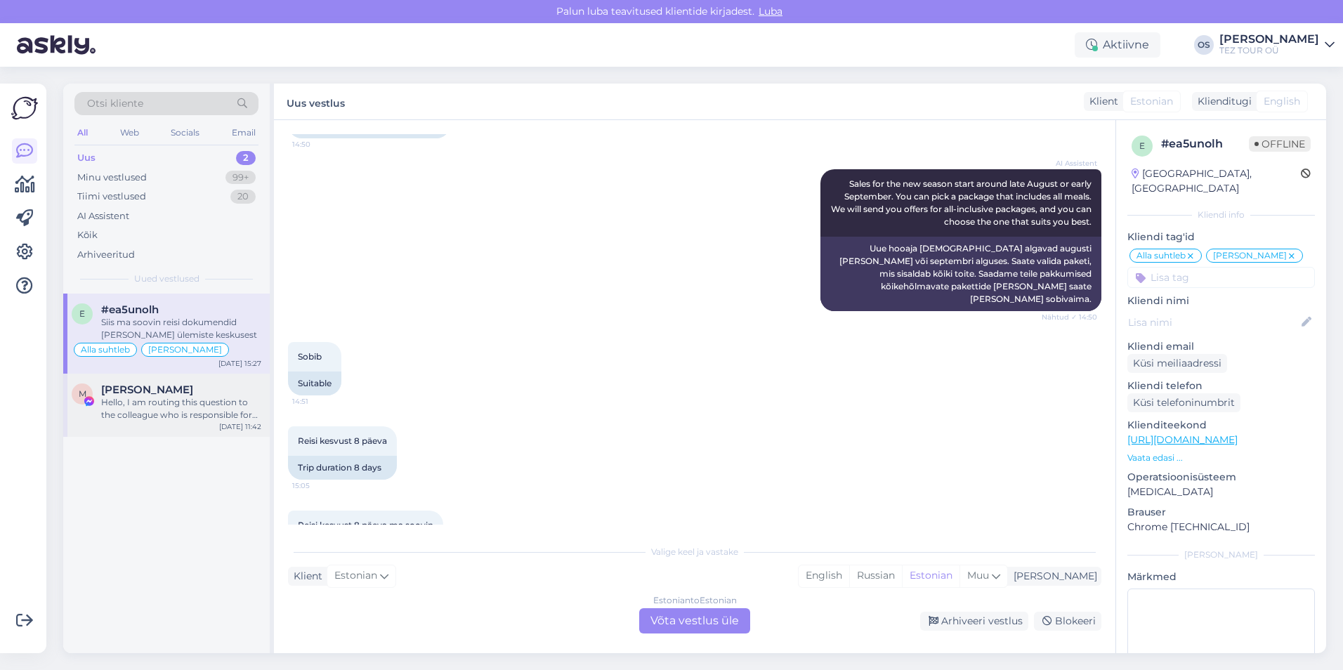
click at [166, 400] on div "Hello, I am routing this question to the colleague who is responsible for this …" at bounding box center [181, 408] width 160 height 25
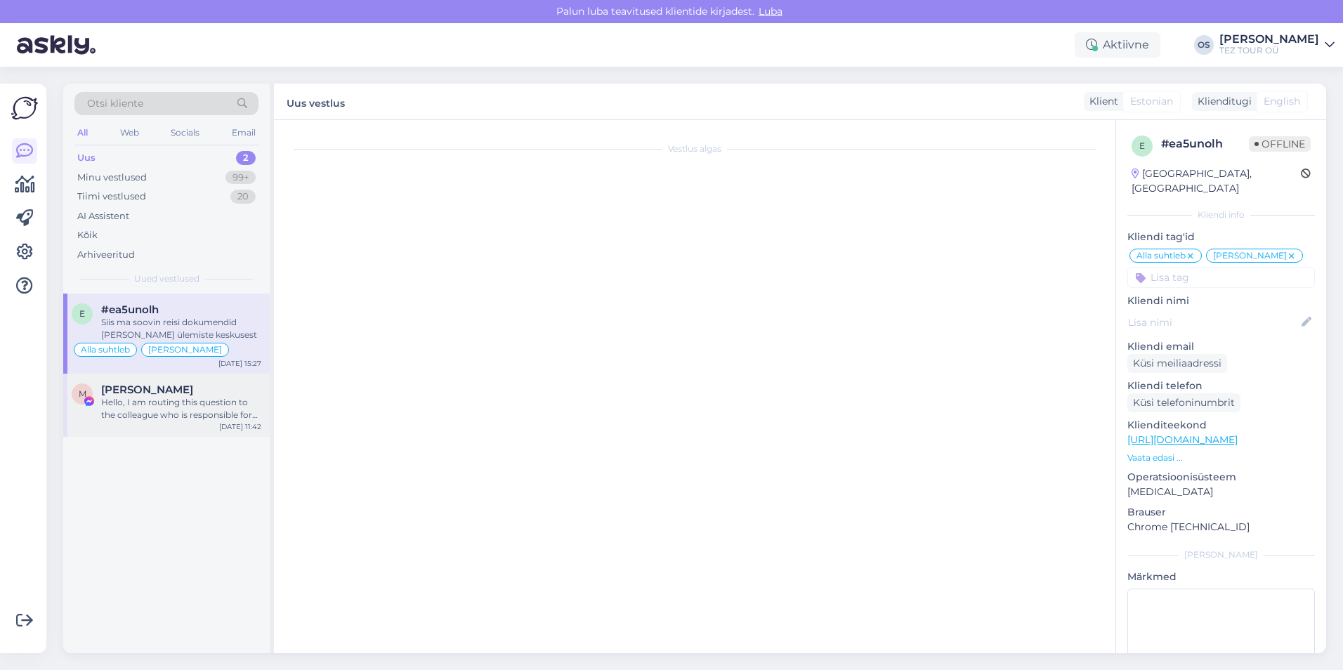
scroll to position [0, 0]
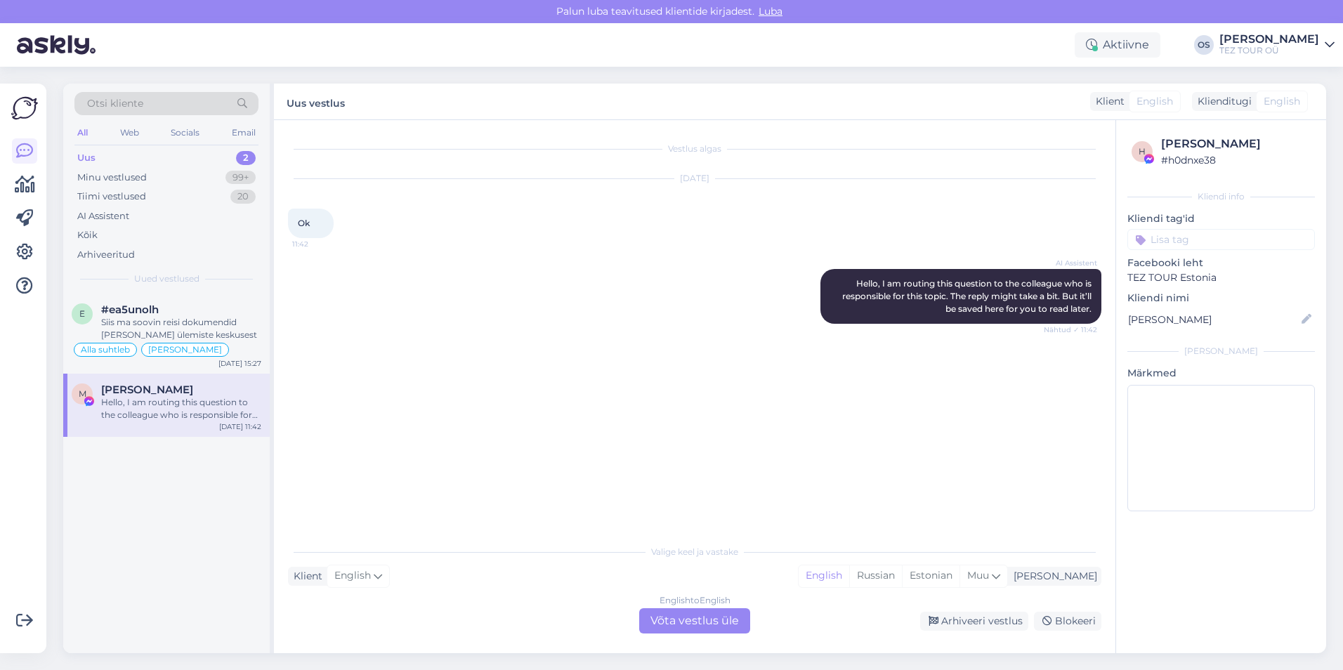
click at [197, 409] on div "Hello, I am routing this question to the colleague who is responsible for this …" at bounding box center [181, 408] width 160 height 25
drag, startPoint x: 194, startPoint y: 407, endPoint x: 162, endPoint y: 392, distance: 35.2
click at [162, 392] on span "[PERSON_NAME]" at bounding box center [147, 389] width 92 height 13
click at [194, 324] on div "Siis ma soovin reisi dokumendid [PERSON_NAME] ülemiste keskusest" at bounding box center [181, 328] width 160 height 25
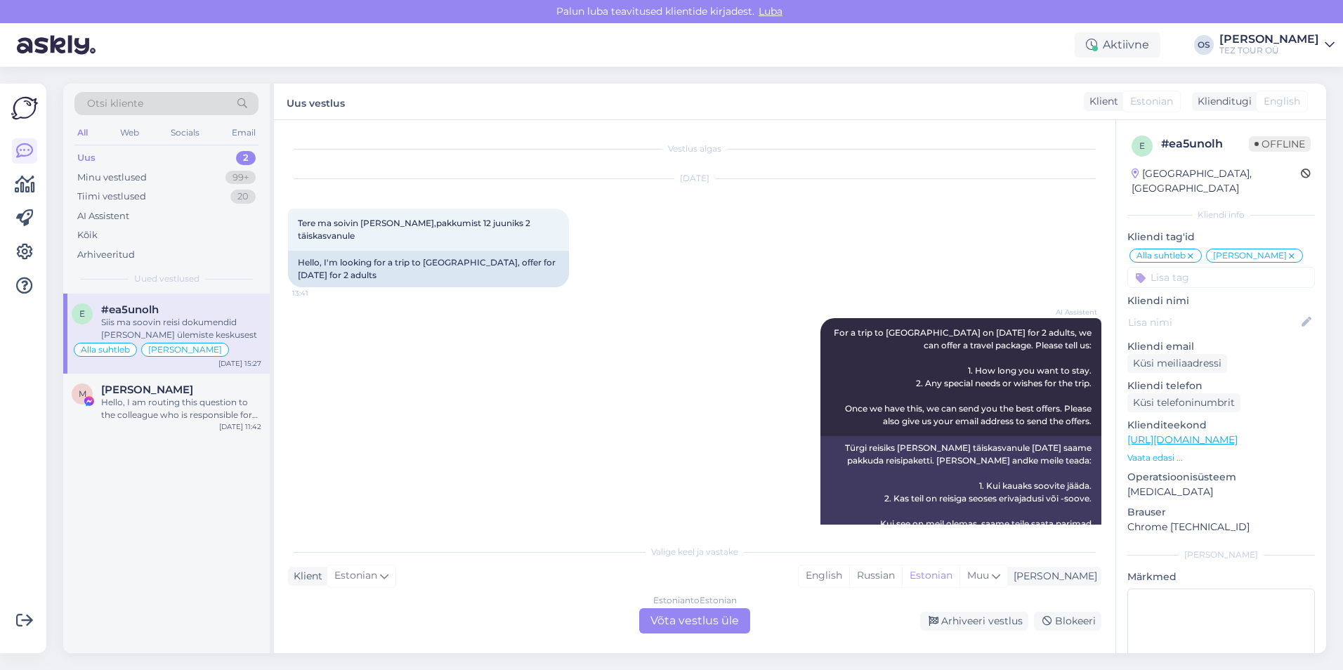
scroll to position [4822, 0]
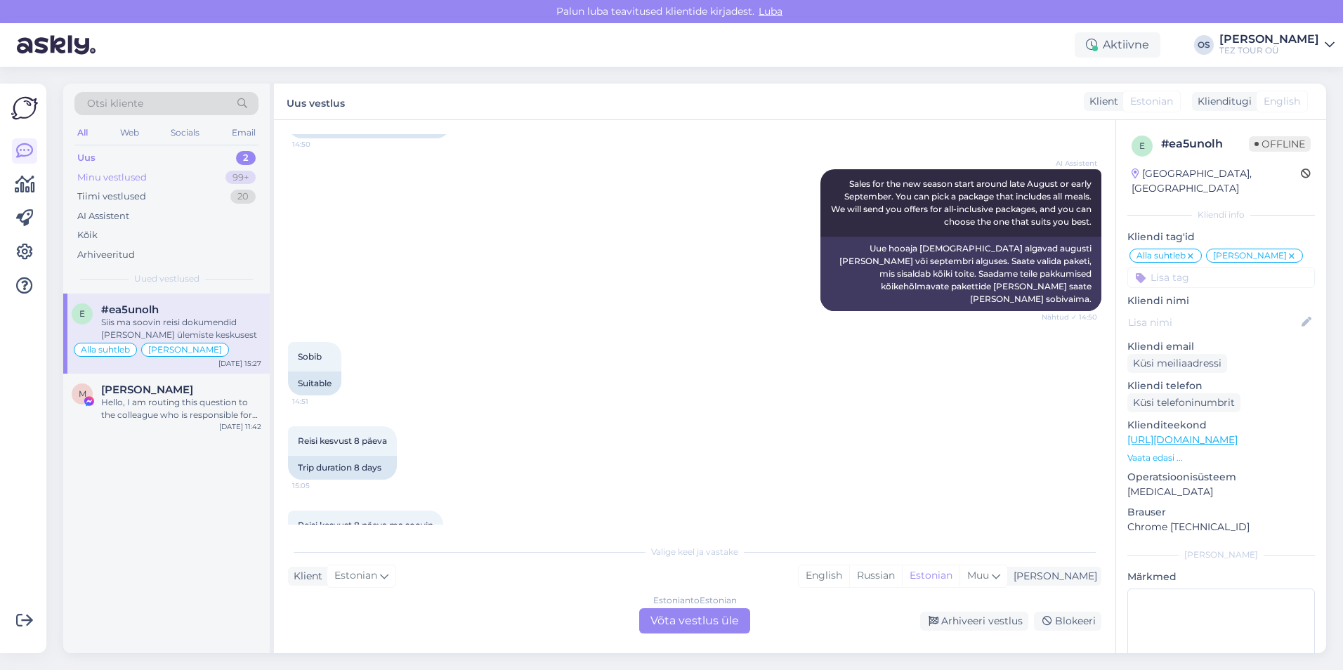
click at [131, 179] on div "Minu vestlused" at bounding box center [112, 178] width 70 height 14
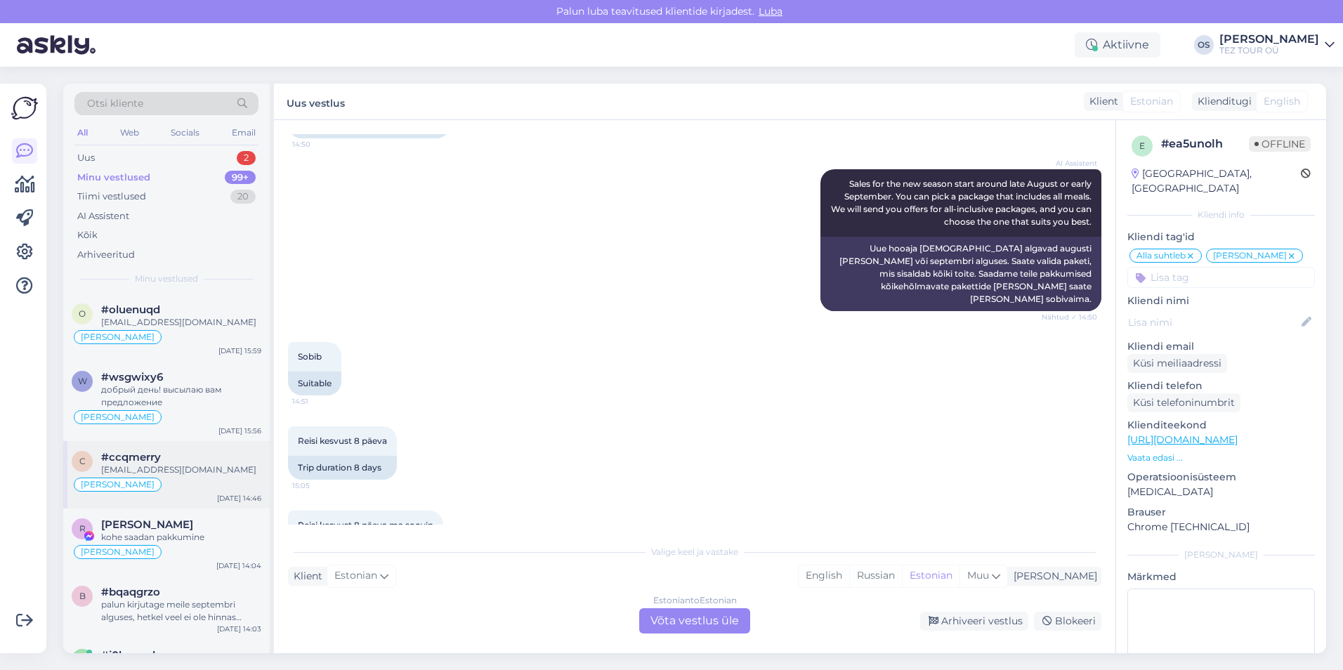
click at [169, 482] on div "[PERSON_NAME]" at bounding box center [167, 484] width 190 height 17
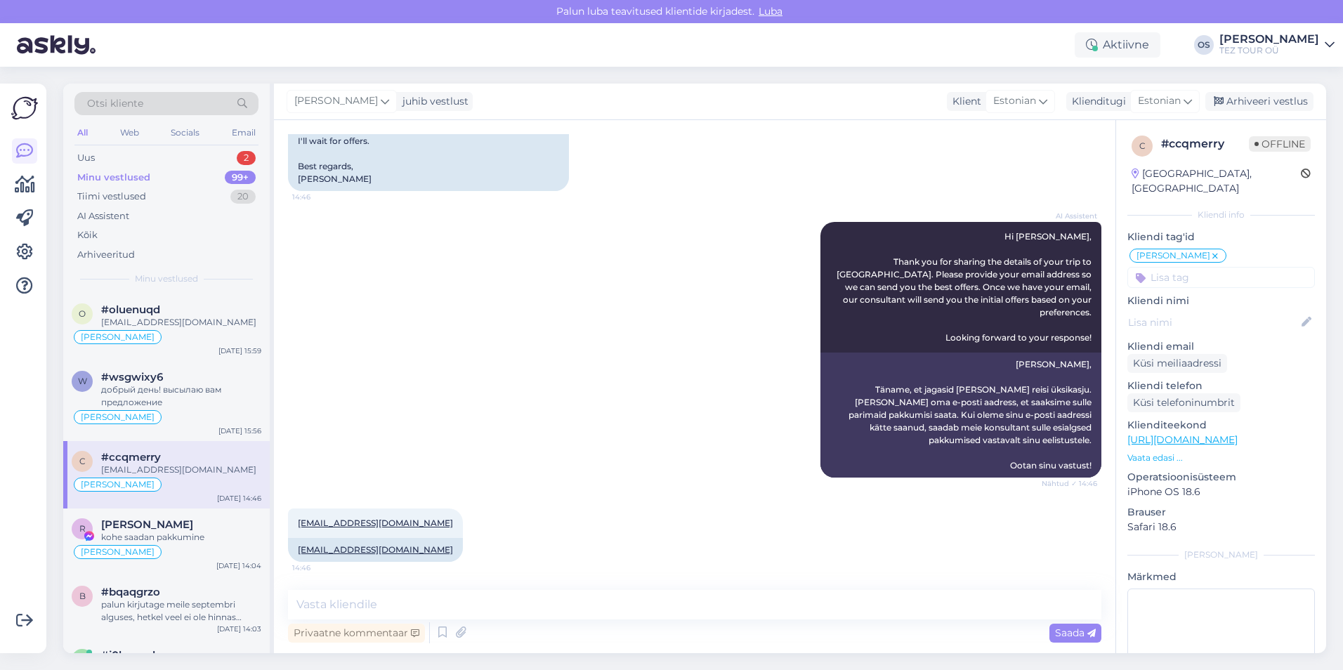
scroll to position [450, 0]
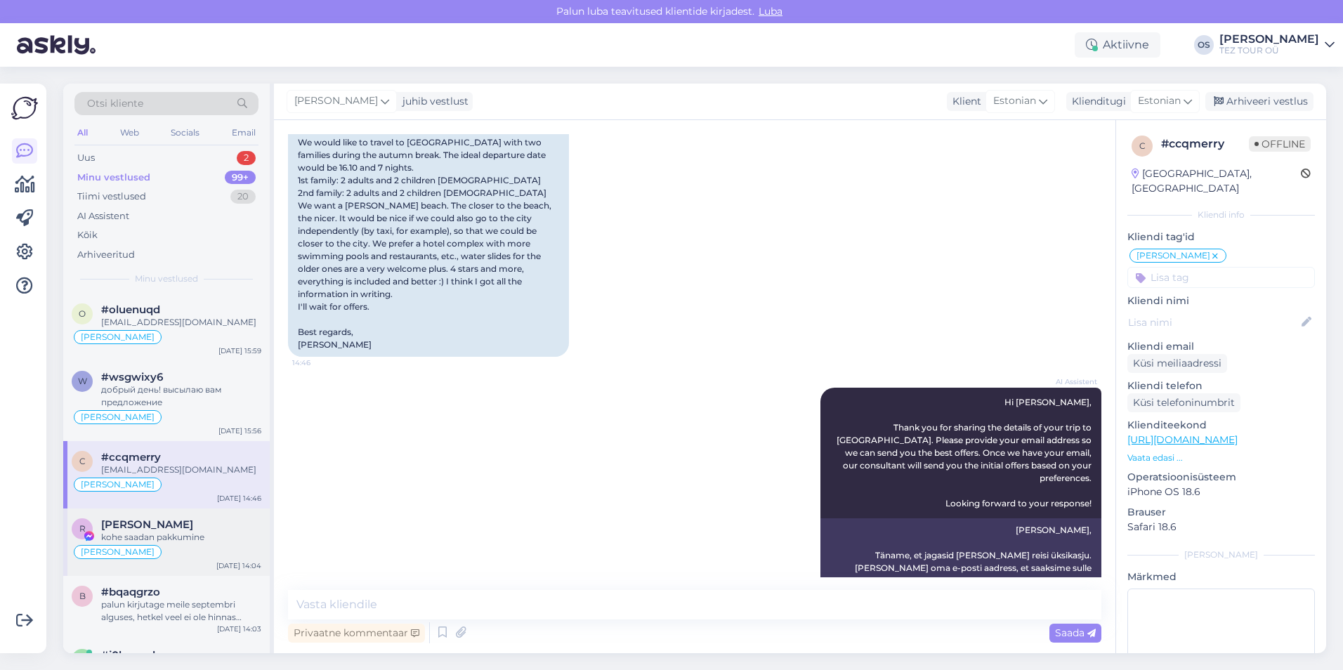
click at [135, 548] on span "[PERSON_NAME]" at bounding box center [118, 552] width 74 height 8
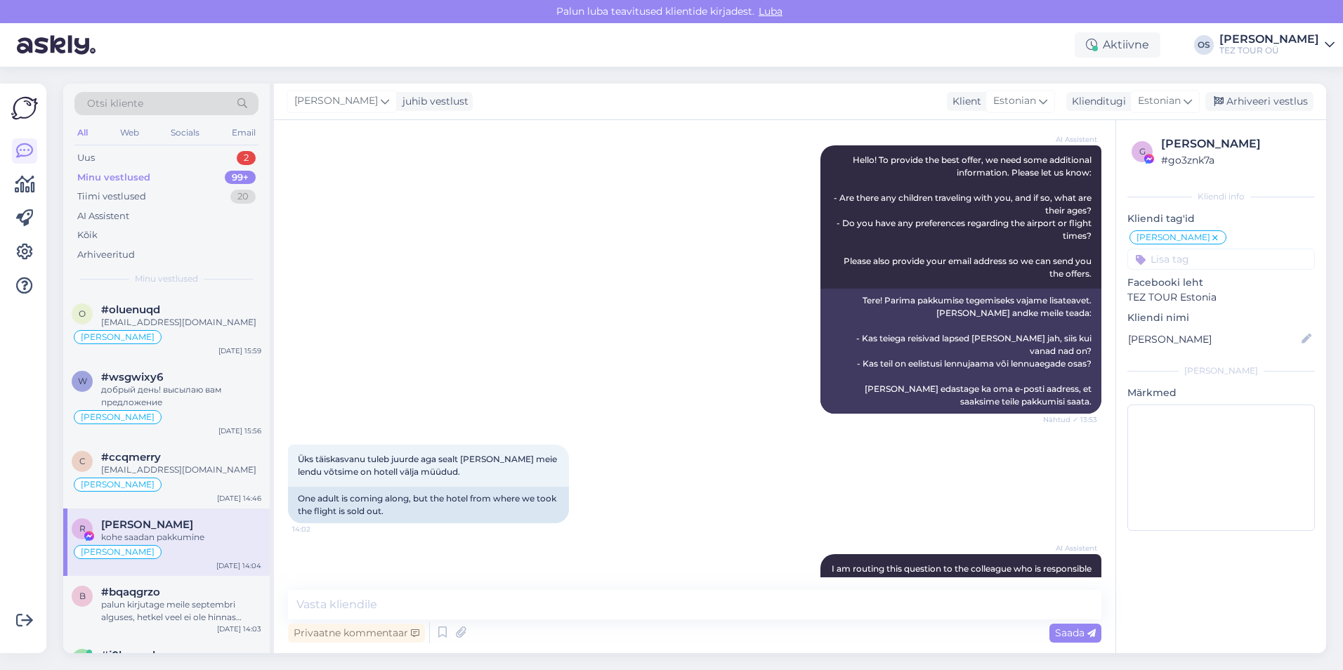
scroll to position [0, 0]
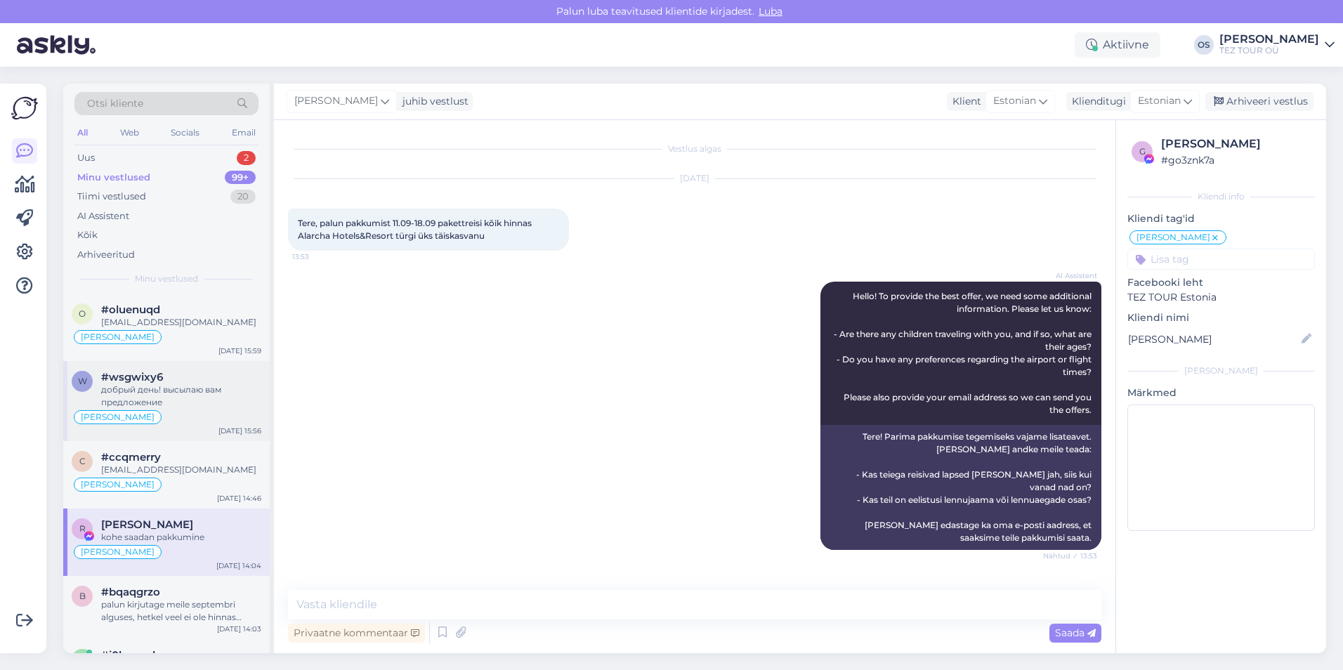
click at [182, 395] on div "добрый день! высылаю вам предложение" at bounding box center [181, 395] width 160 height 25
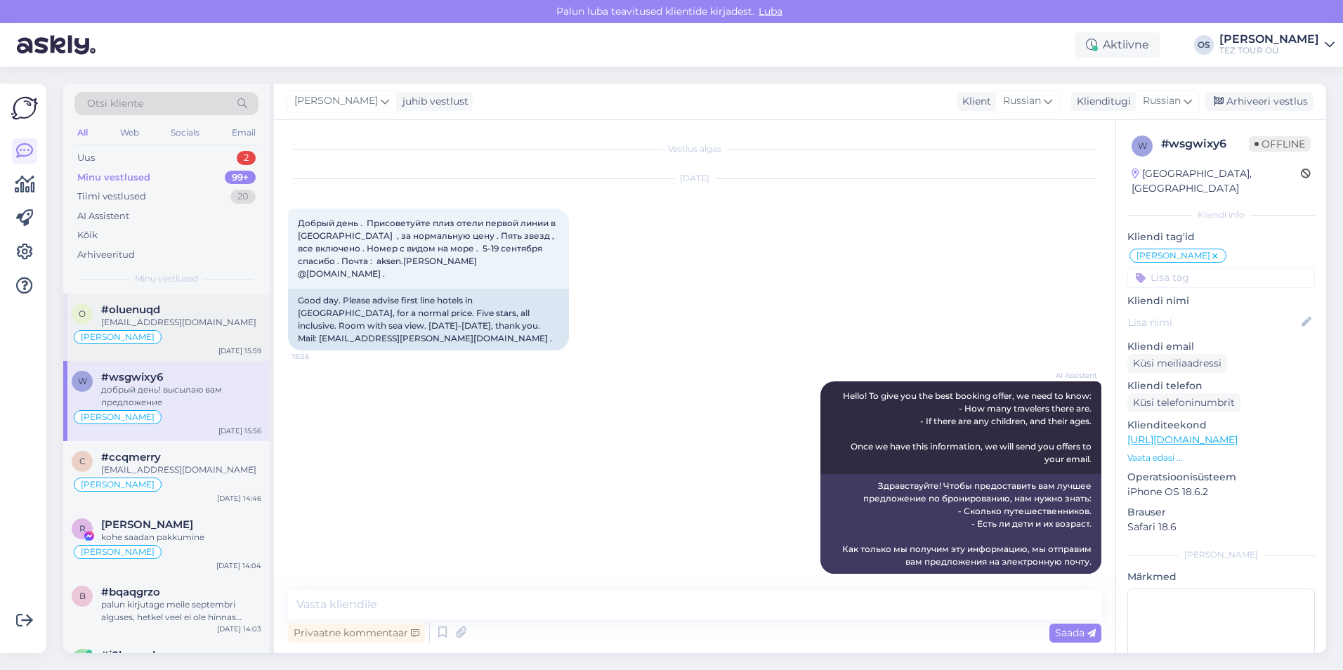
click at [190, 337] on div "[PERSON_NAME]" at bounding box center [167, 337] width 190 height 17
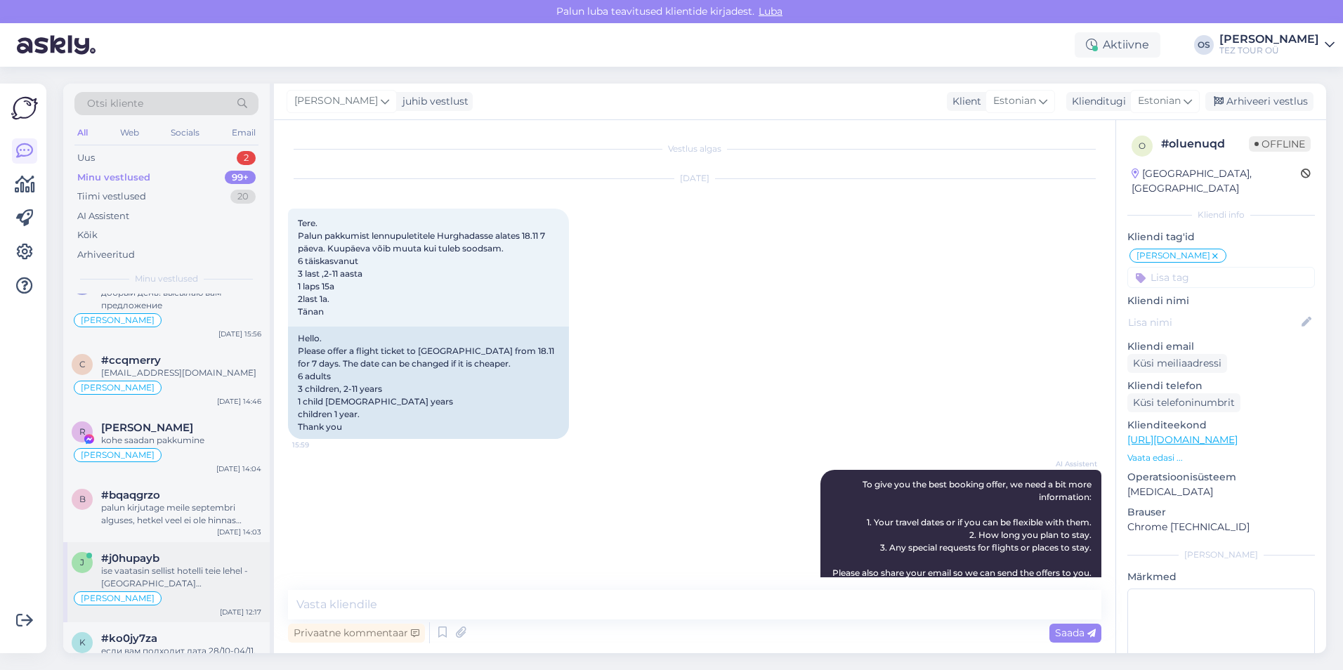
scroll to position [211, 0]
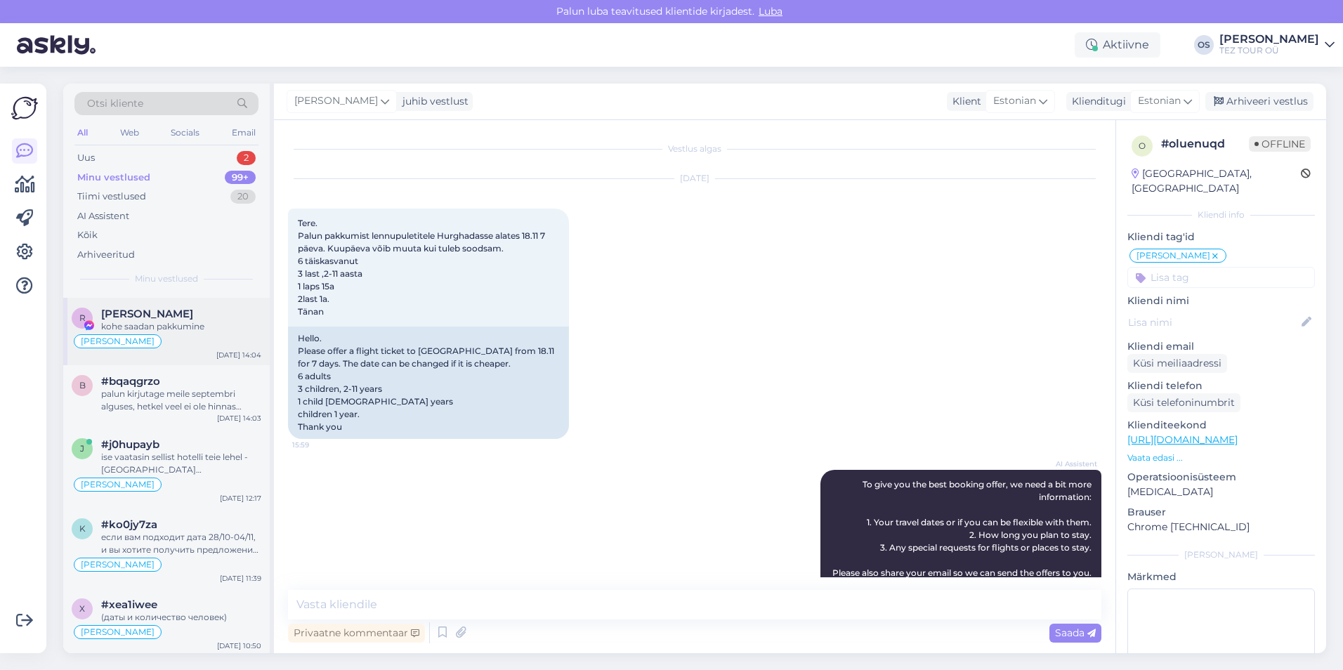
click at [186, 329] on div "kohe saadan pakkumine" at bounding box center [181, 326] width 160 height 13
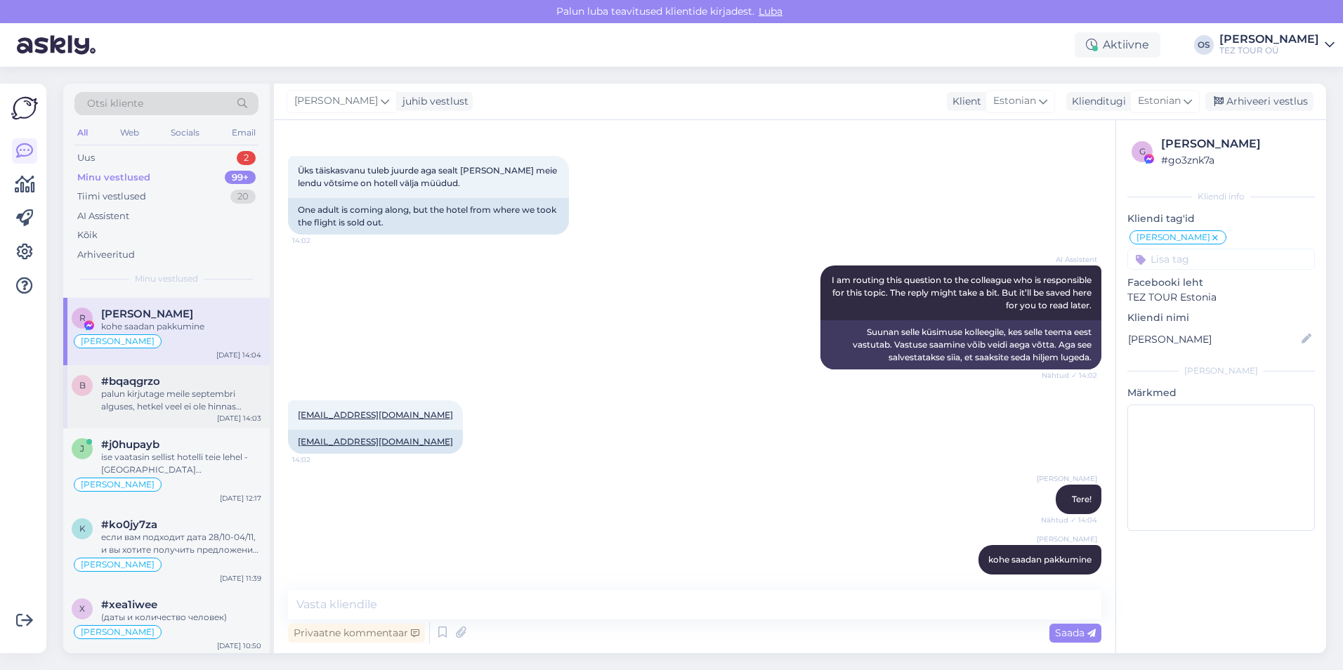
click at [190, 395] on div "palun kirjutage meile septembri alguses, hetkel veel ei ole hinnas SUVI2026" at bounding box center [181, 400] width 160 height 25
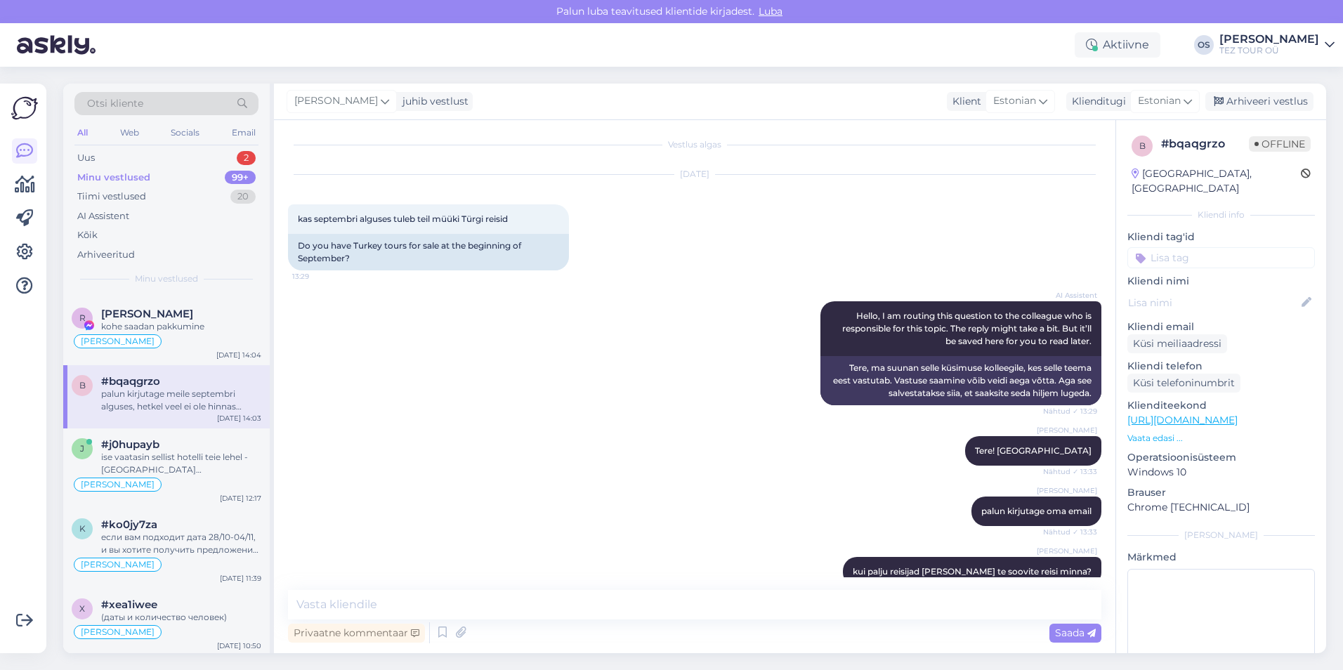
scroll to position [0, 0]
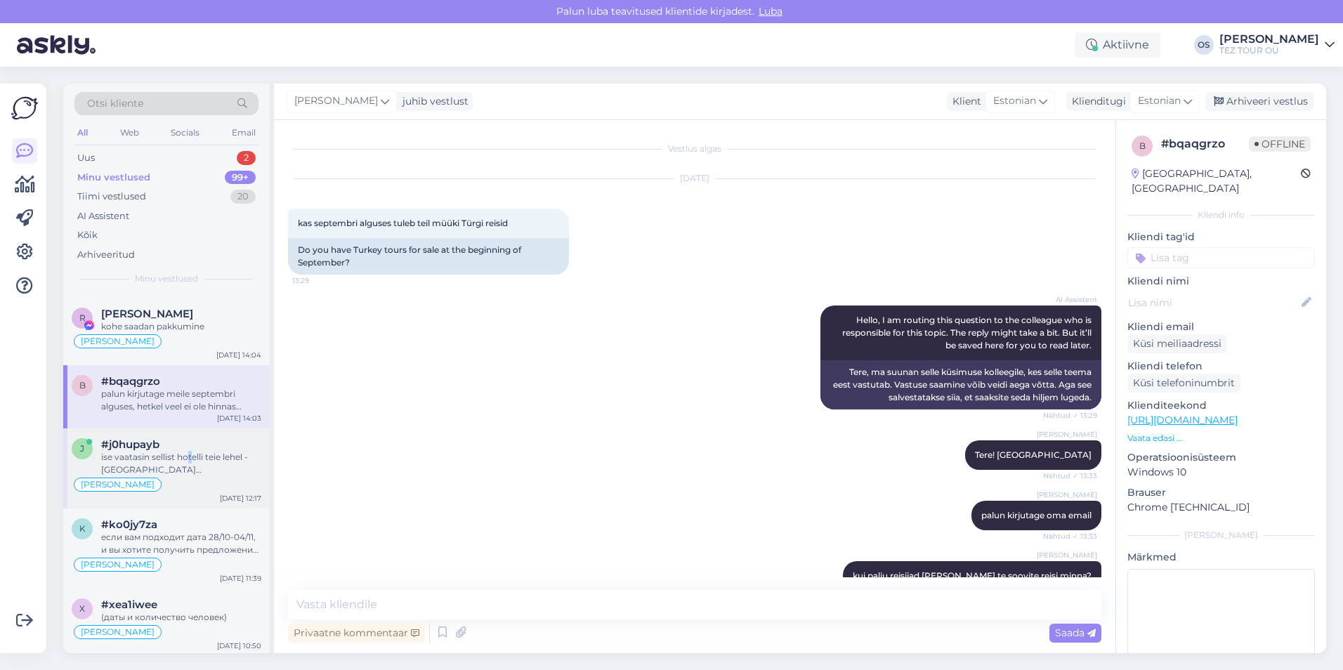
click at [190, 459] on div "ise vaatasin sellist hotelli teie lehel - [GEOGRAPHIC_DATA] [GEOGRAPHIC_DATA]" at bounding box center [181, 463] width 160 height 25
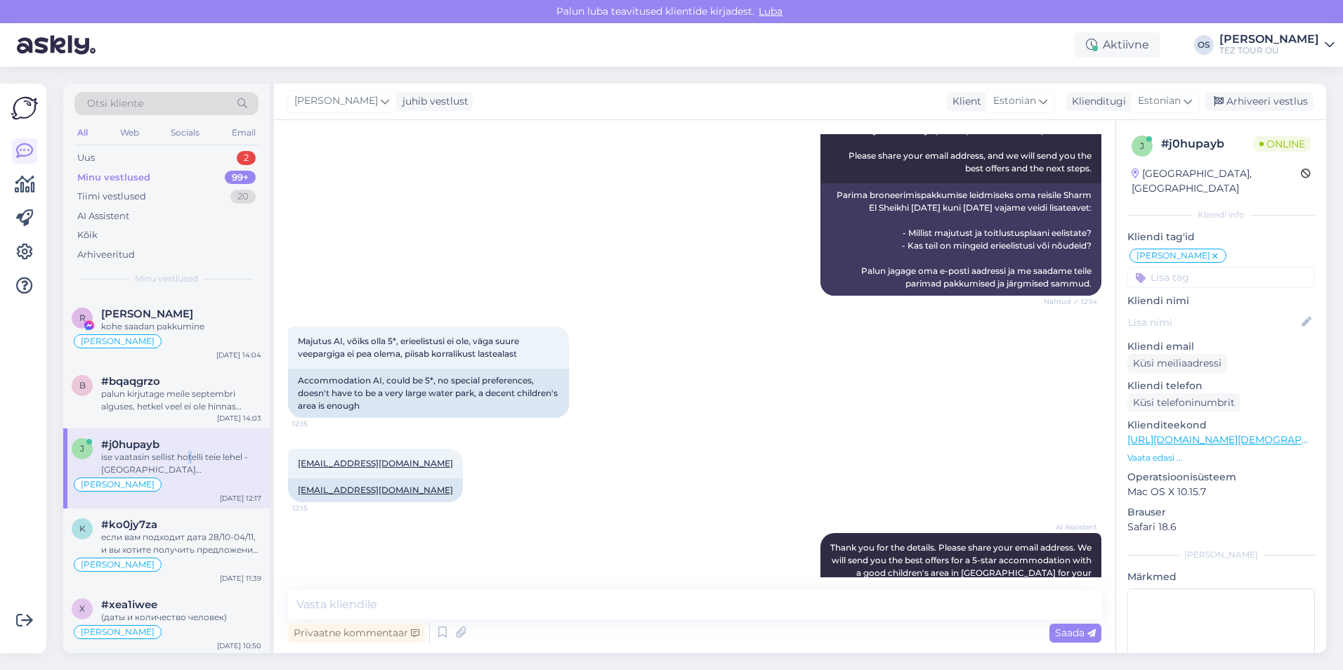
scroll to position [437, 0]
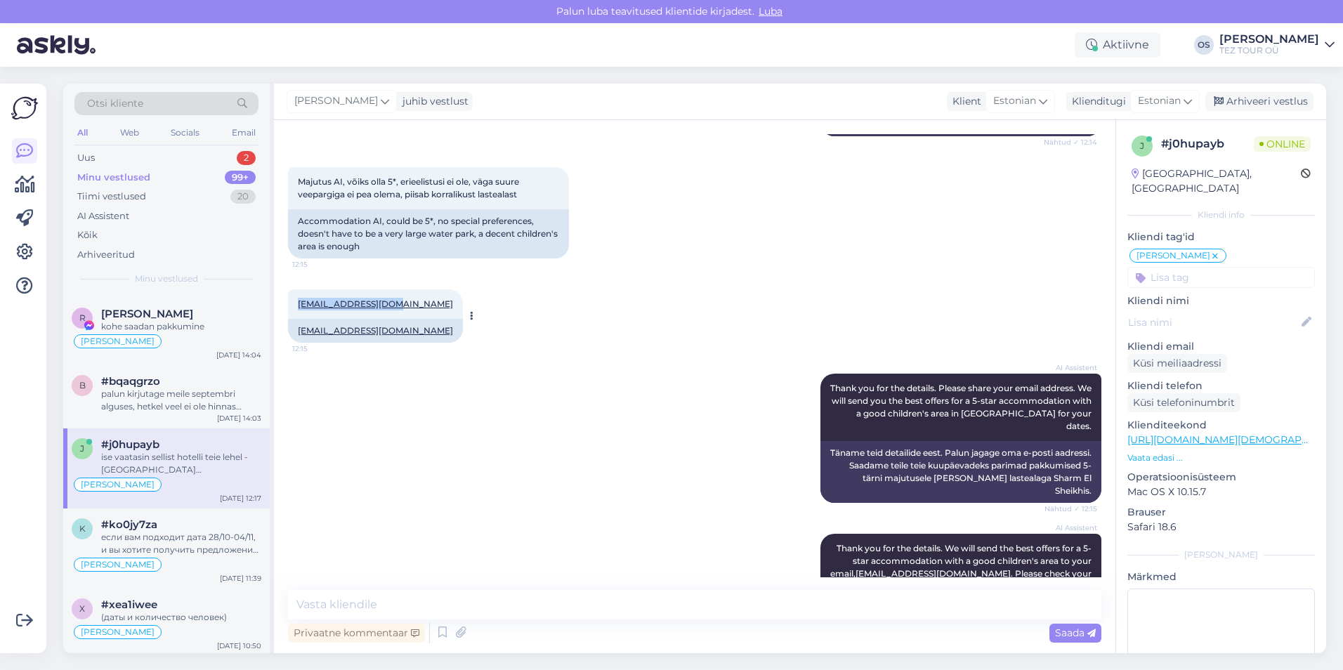
drag, startPoint x: 297, startPoint y: 317, endPoint x: 389, endPoint y: 318, distance: 92.0
click at [389, 318] on div "[EMAIL_ADDRESS][DOMAIN_NAME] 12:15" at bounding box center [375, 303] width 175 height 29
drag, startPoint x: 389, startPoint y: 318, endPoint x: 376, endPoint y: 315, distance: 13.8
copy link "[EMAIL_ADDRESS][DOMAIN_NAME]"
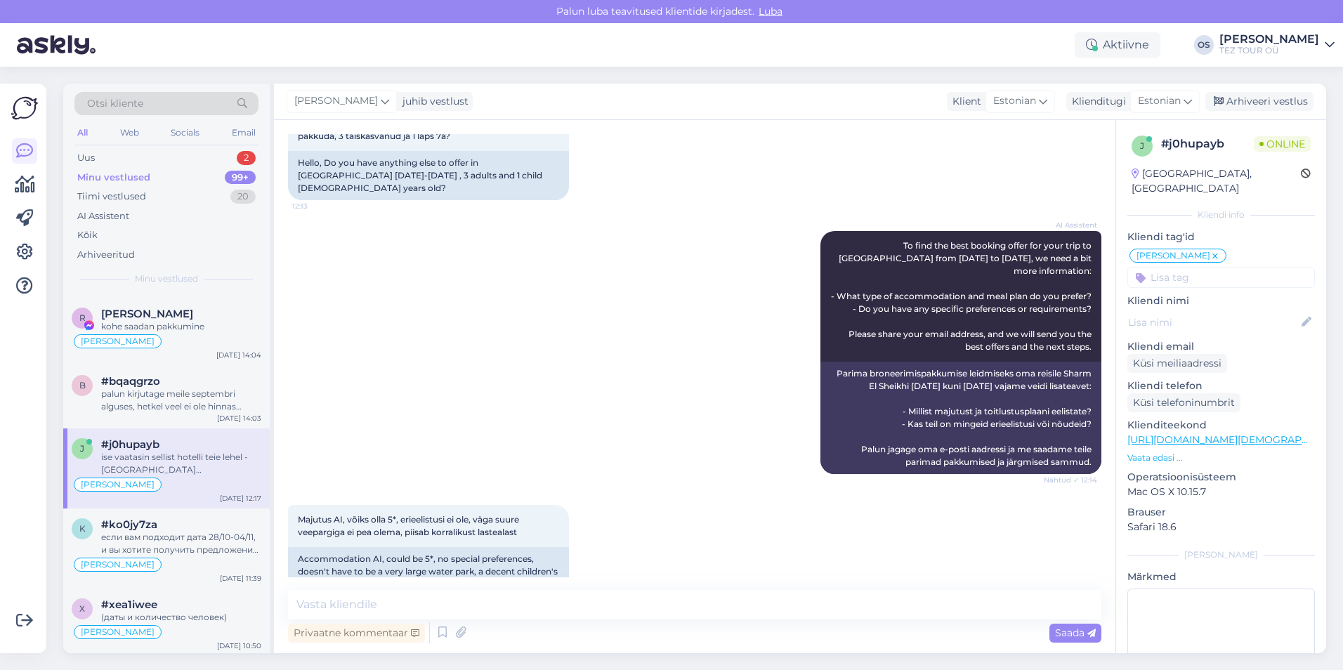
scroll to position [0, 0]
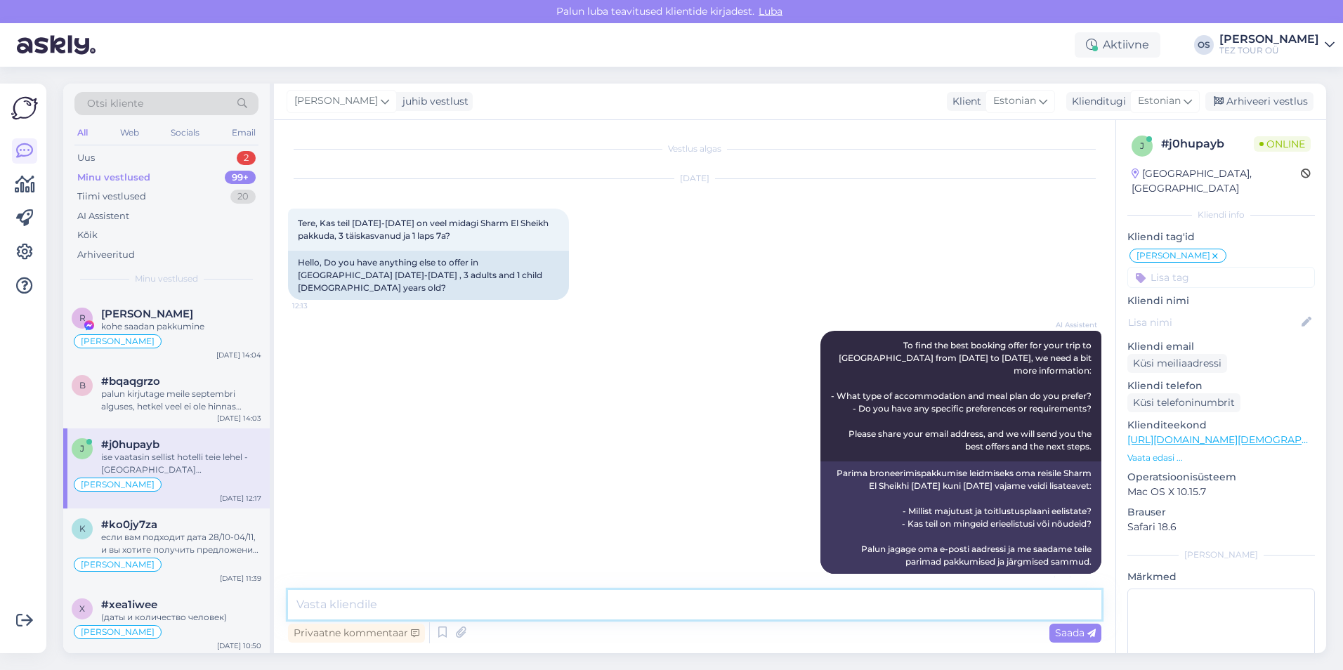
click at [350, 619] on textarea at bounding box center [694, 604] width 813 height 29
type textarea "Tere!"
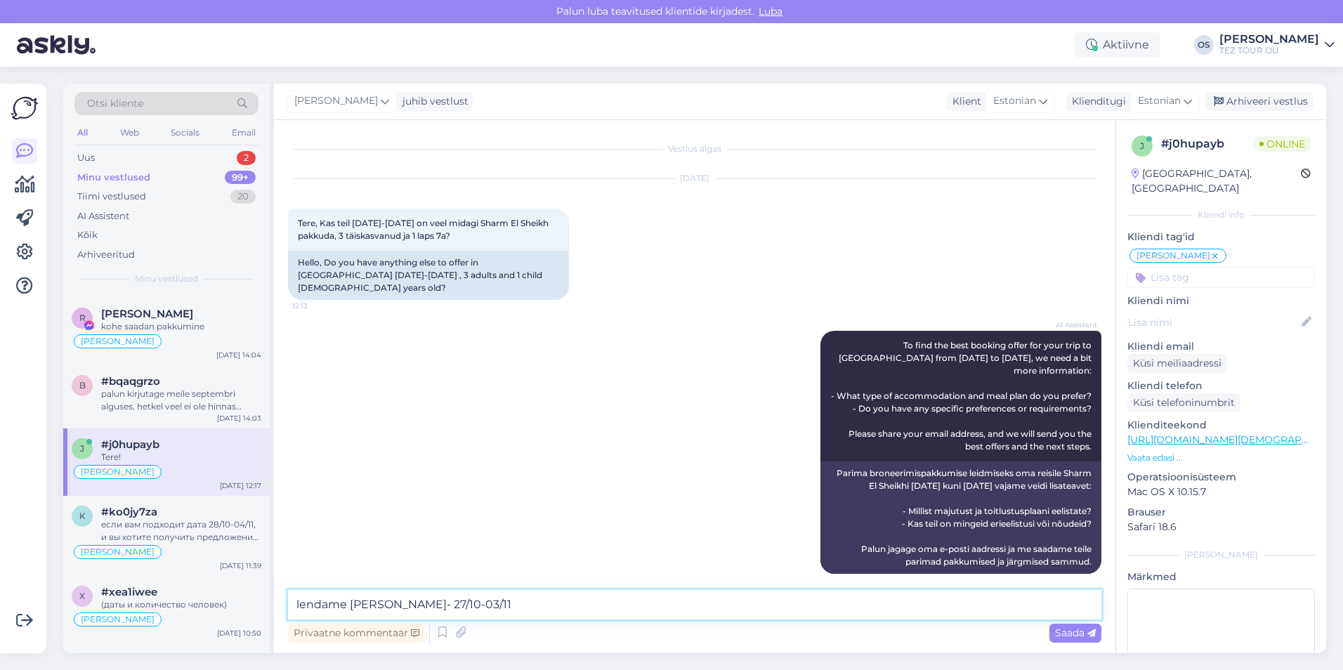
click at [427, 603] on textarea "lendame [PERSON_NAME]- 27/10-03/11" at bounding box center [694, 604] width 813 height 29
click at [463, 602] on textarea "lendame [PERSON_NAME]- 27/01-03/11" at bounding box center [694, 604] width 813 height 29
type textarea "lendame [PERSON_NAME]- [DATE]-[DATE]"
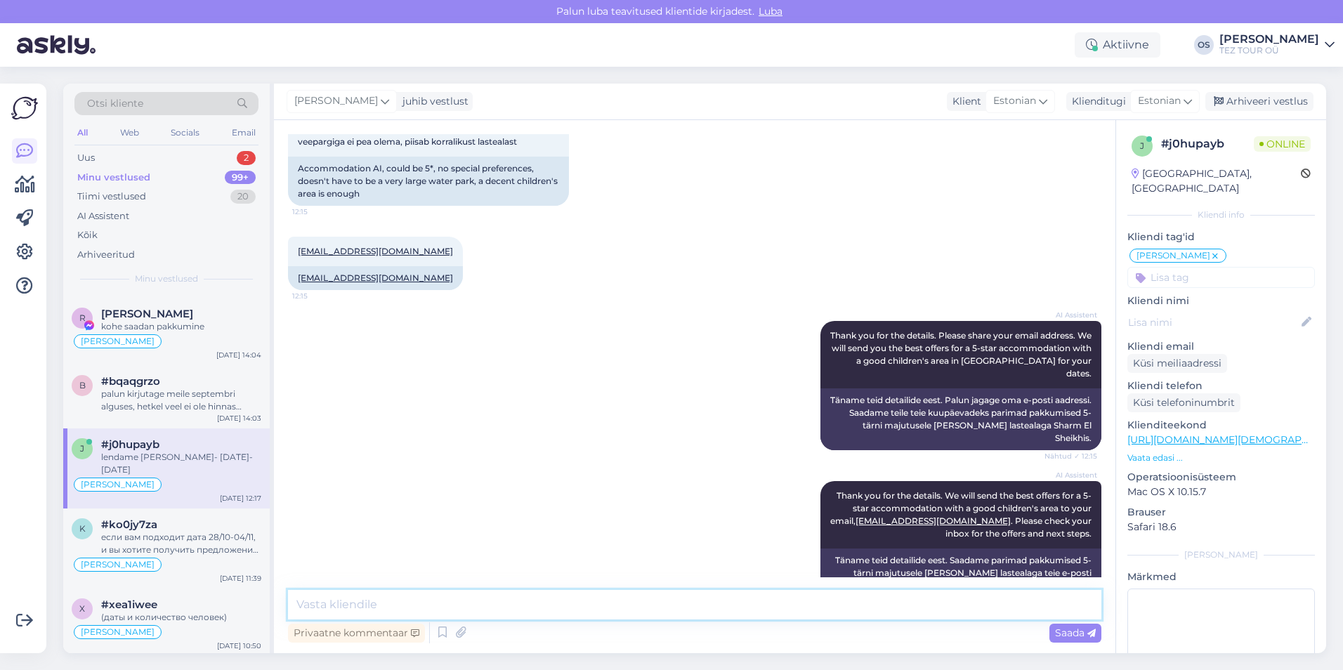
scroll to position [488, 0]
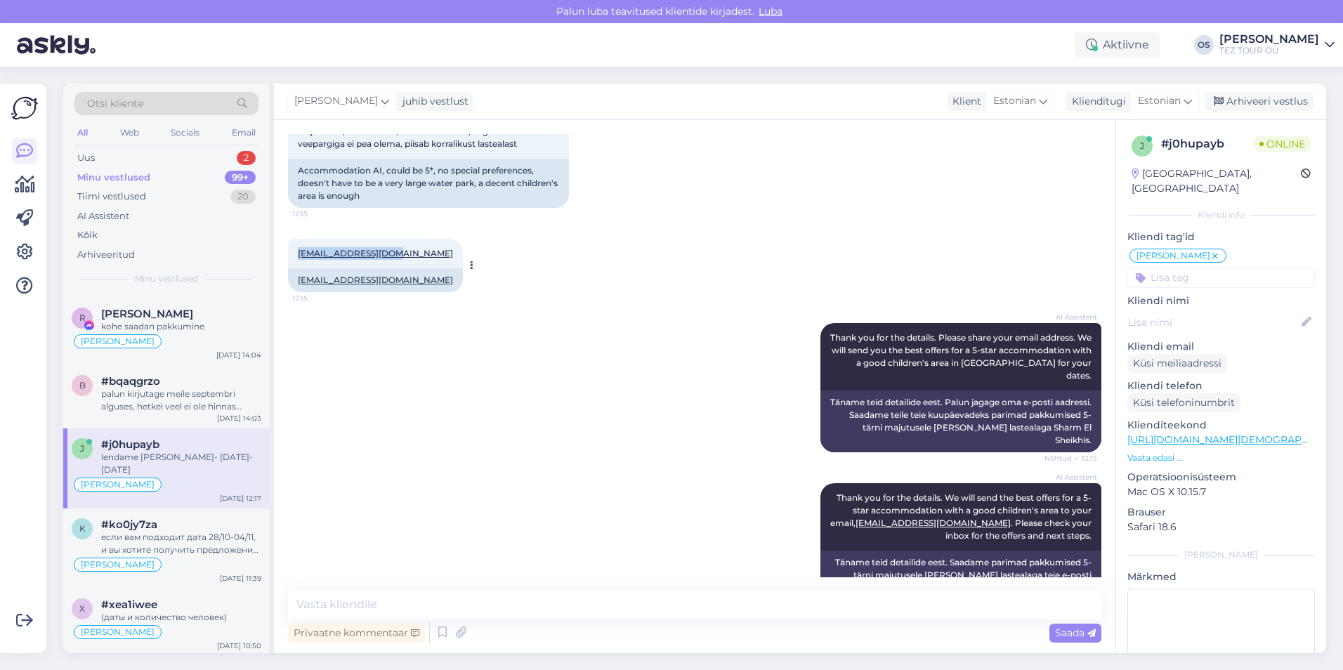
drag, startPoint x: 295, startPoint y: 265, endPoint x: 388, endPoint y: 268, distance: 92.7
click at [388, 268] on div "[EMAIL_ADDRESS][DOMAIN_NAME] 12:15" at bounding box center [375, 253] width 175 height 29
drag, startPoint x: 388, startPoint y: 268, endPoint x: 372, endPoint y: 265, distance: 15.6
copy link "[EMAIL_ADDRESS][DOMAIN_NAME]"
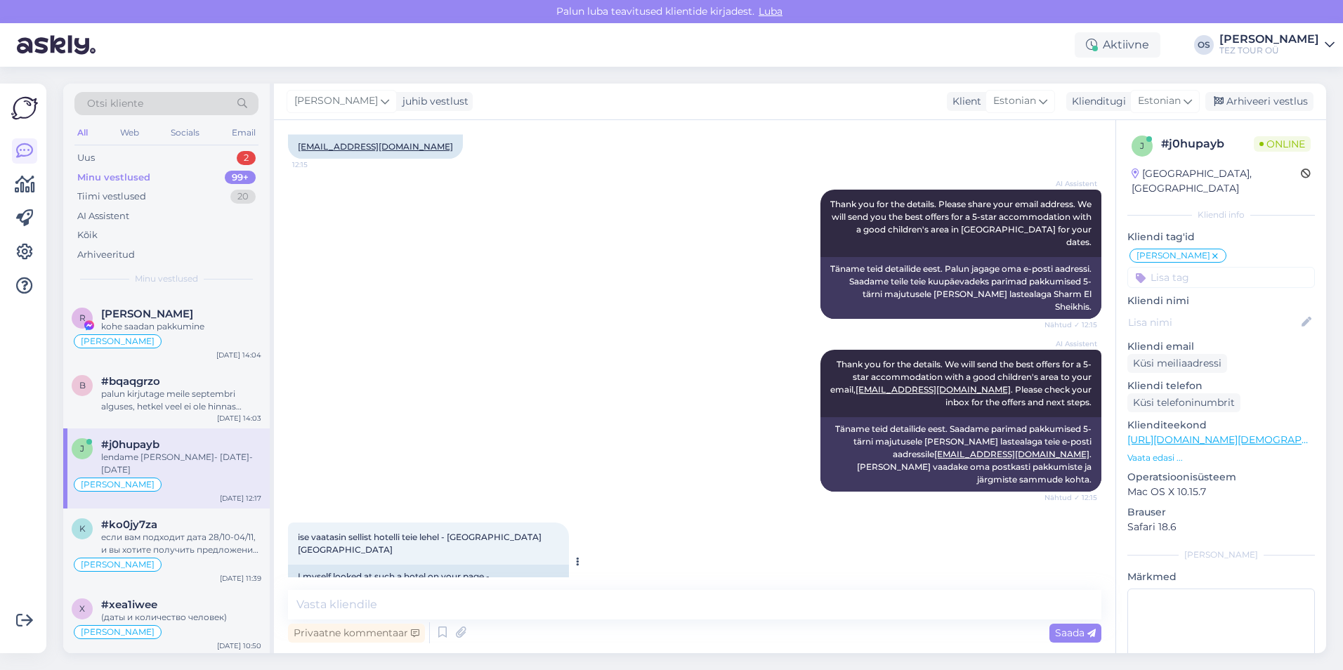
scroll to position [769, 0]
